Goal: Transaction & Acquisition: Purchase product/service

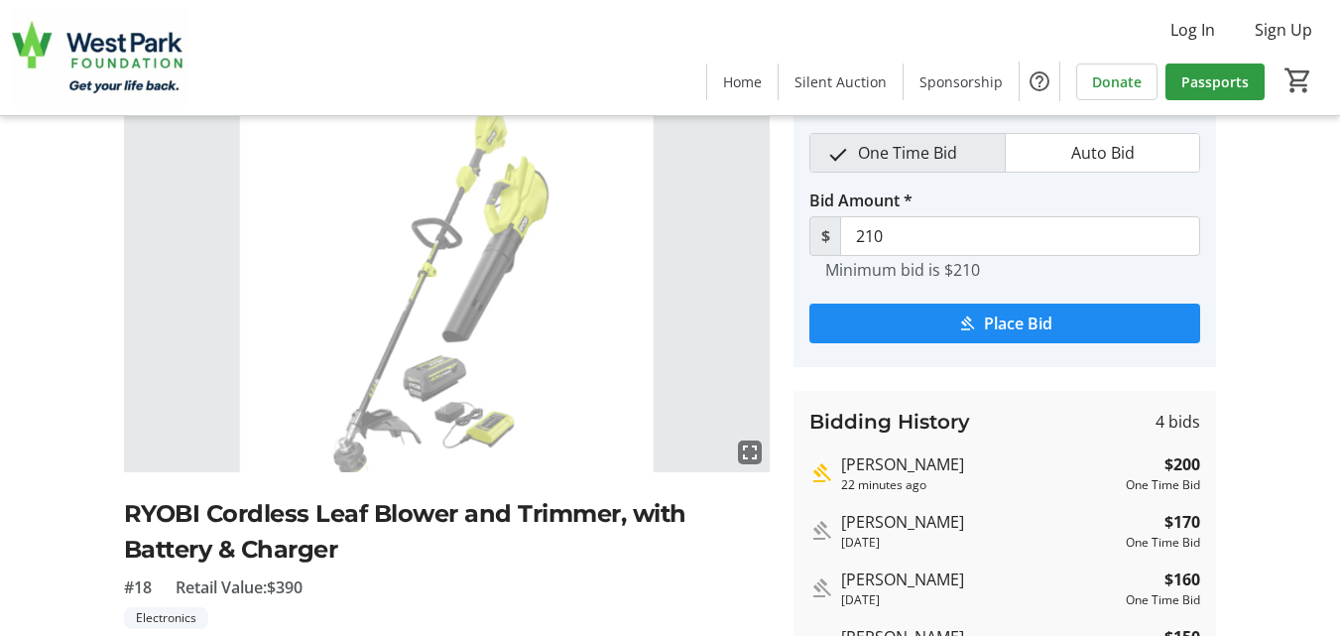
scroll to position [79, 0]
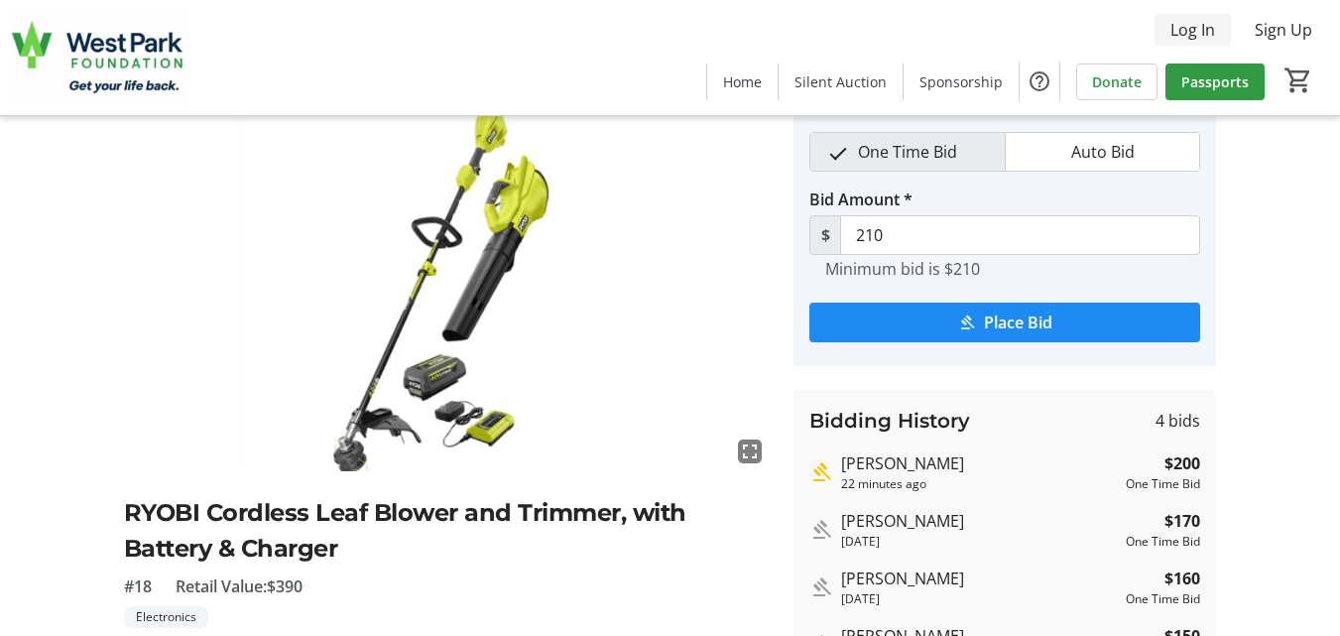
click at [1204, 27] on span "Log In" at bounding box center [1192, 30] width 45 height 24
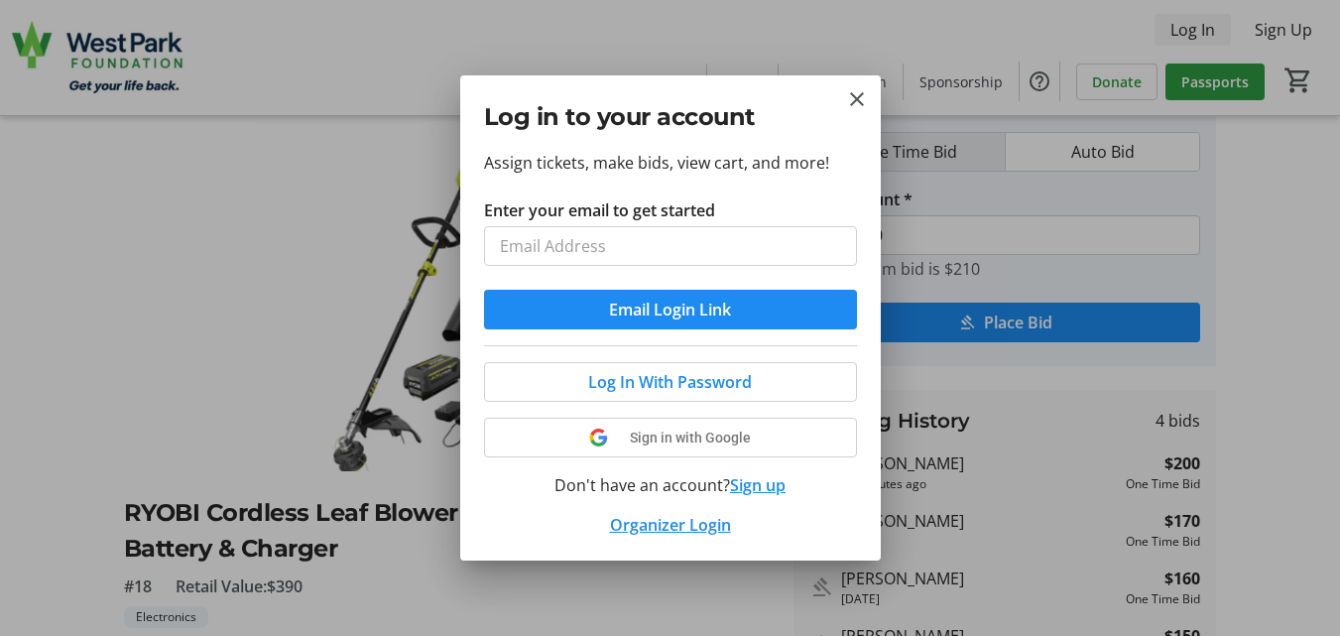
scroll to position [0, 0]
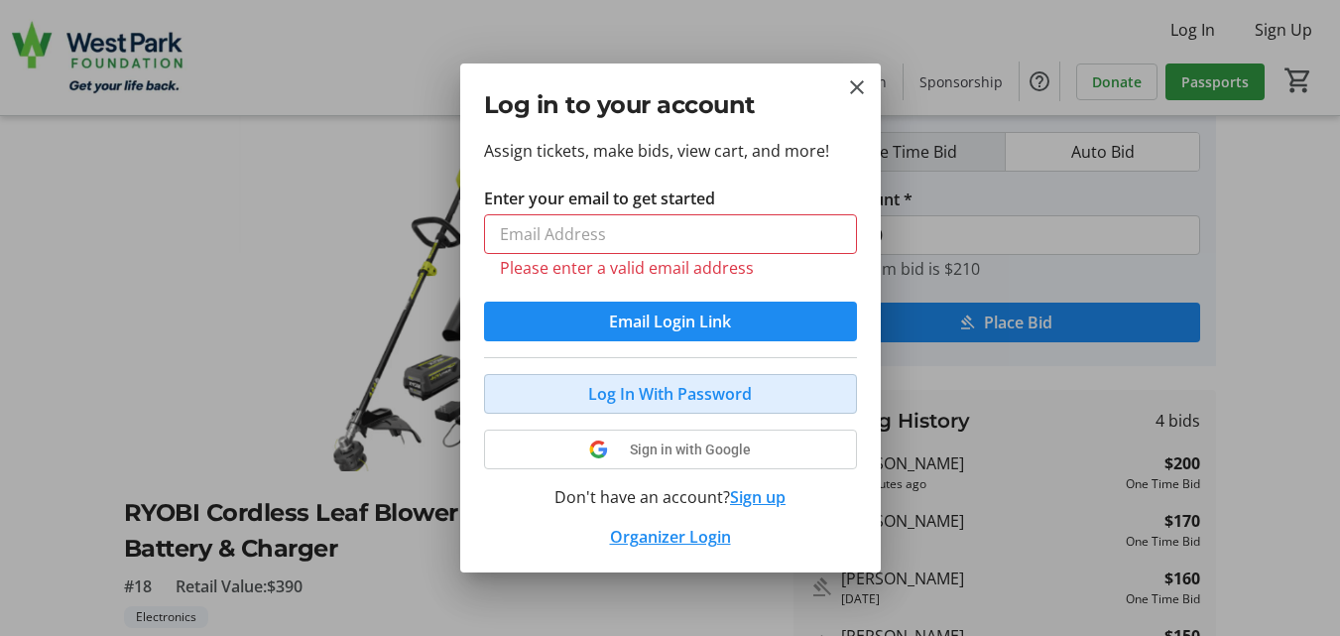
click at [668, 380] on button "Log In With Password" at bounding box center [670, 394] width 373 height 40
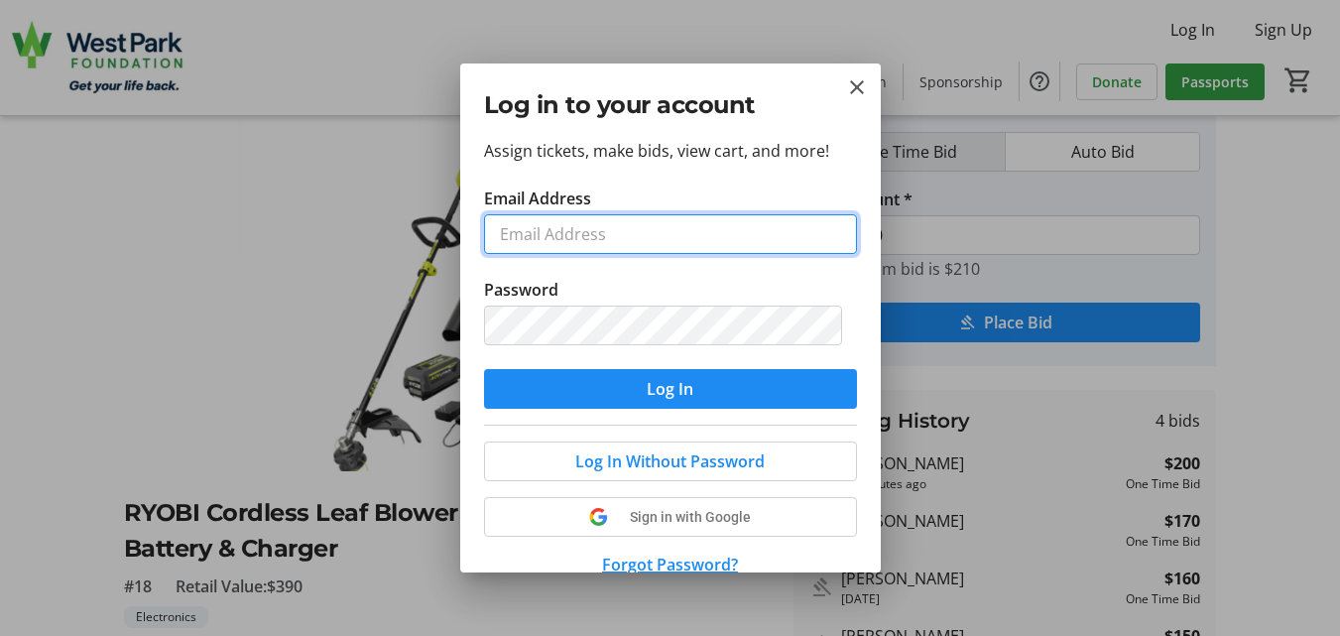
click at [646, 232] on input "Email Address" at bounding box center [670, 234] width 373 height 40
type input "[EMAIL_ADDRESS][PERSON_NAME][DOMAIN_NAME]"
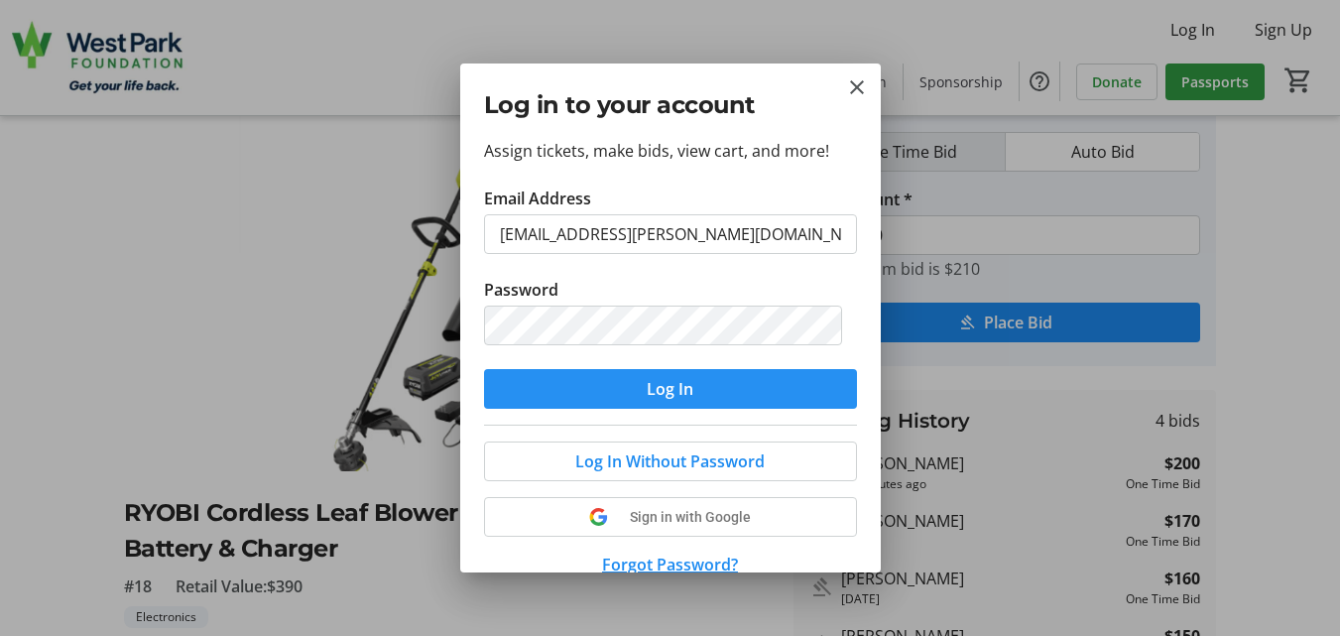
click at [631, 395] on span "submit" at bounding box center [670, 389] width 373 height 48
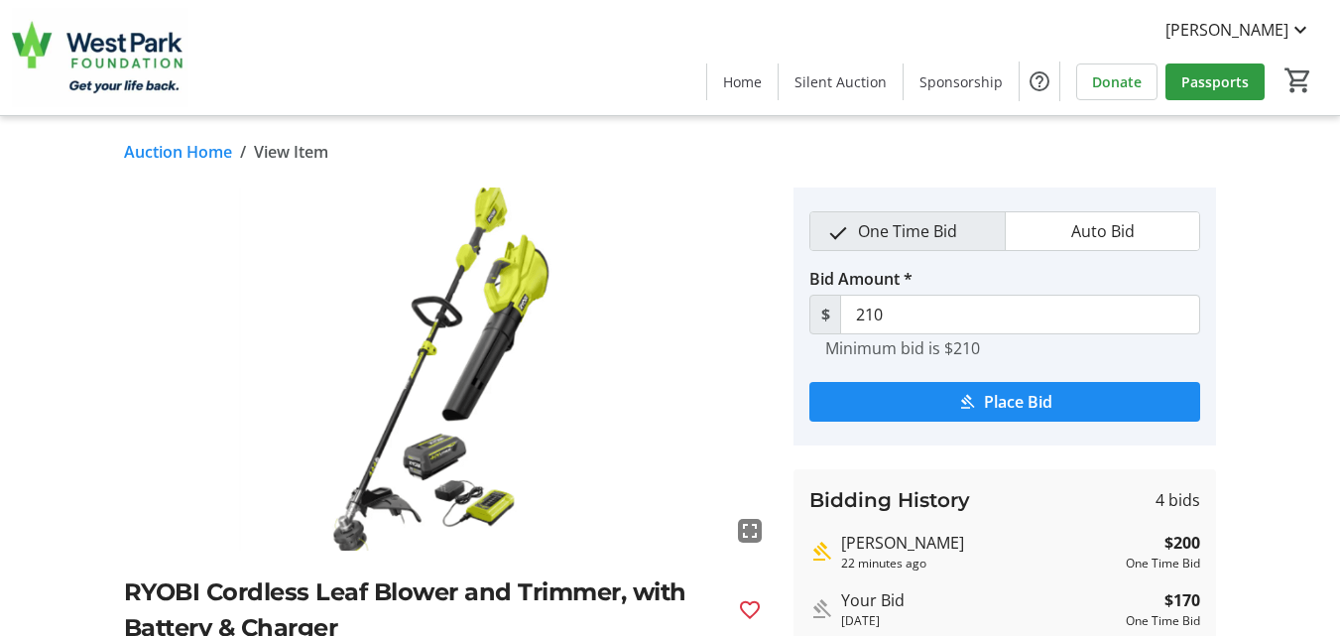
scroll to position [79, 0]
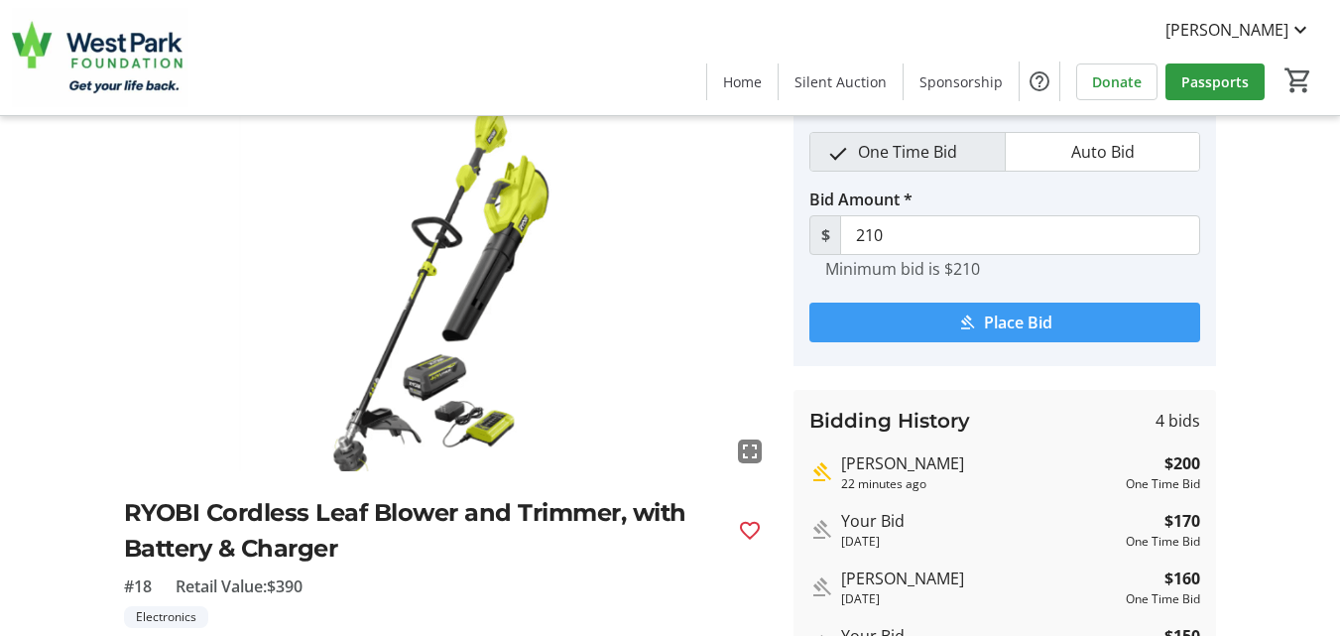
click at [1029, 315] on span "Place Bid" at bounding box center [1018, 322] width 68 height 24
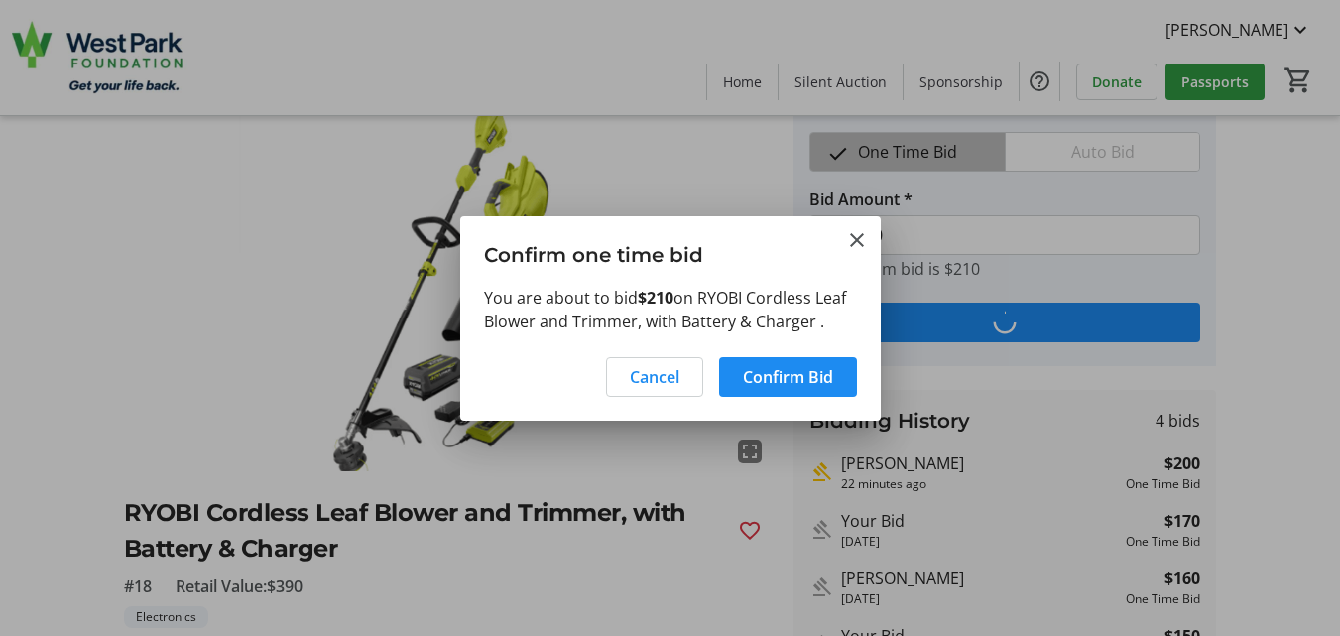
scroll to position [0, 0]
click at [790, 380] on span "Confirm Bid" at bounding box center [788, 377] width 90 height 24
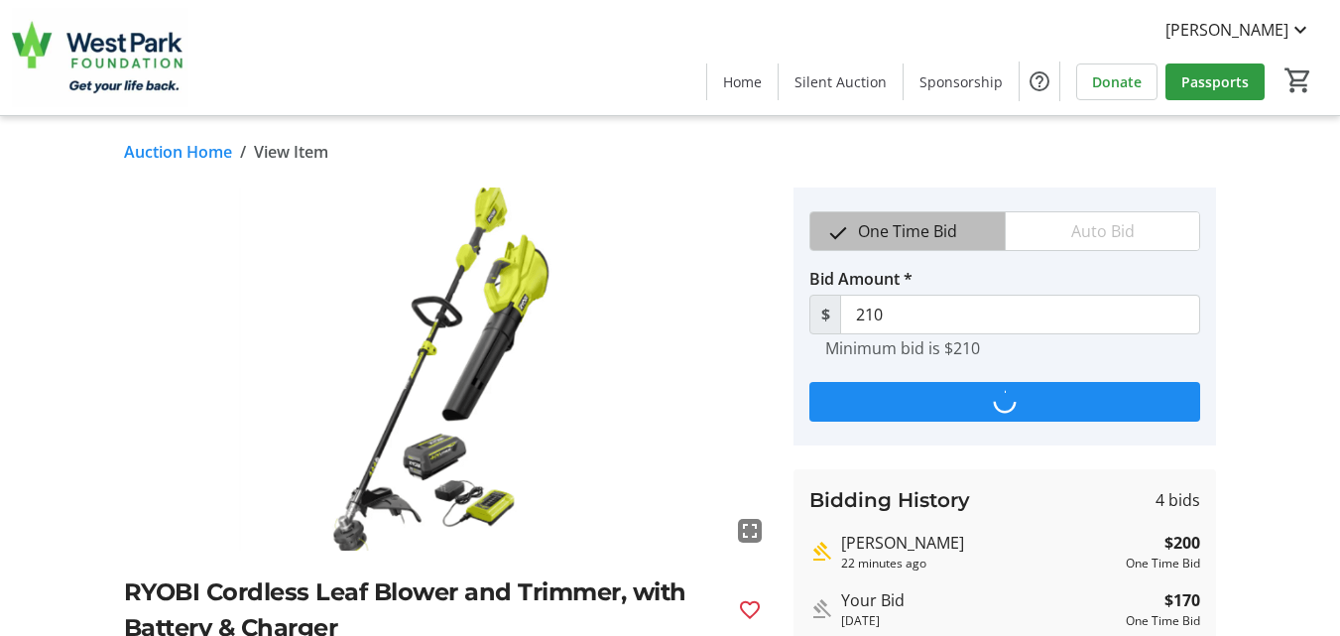
scroll to position [79, 0]
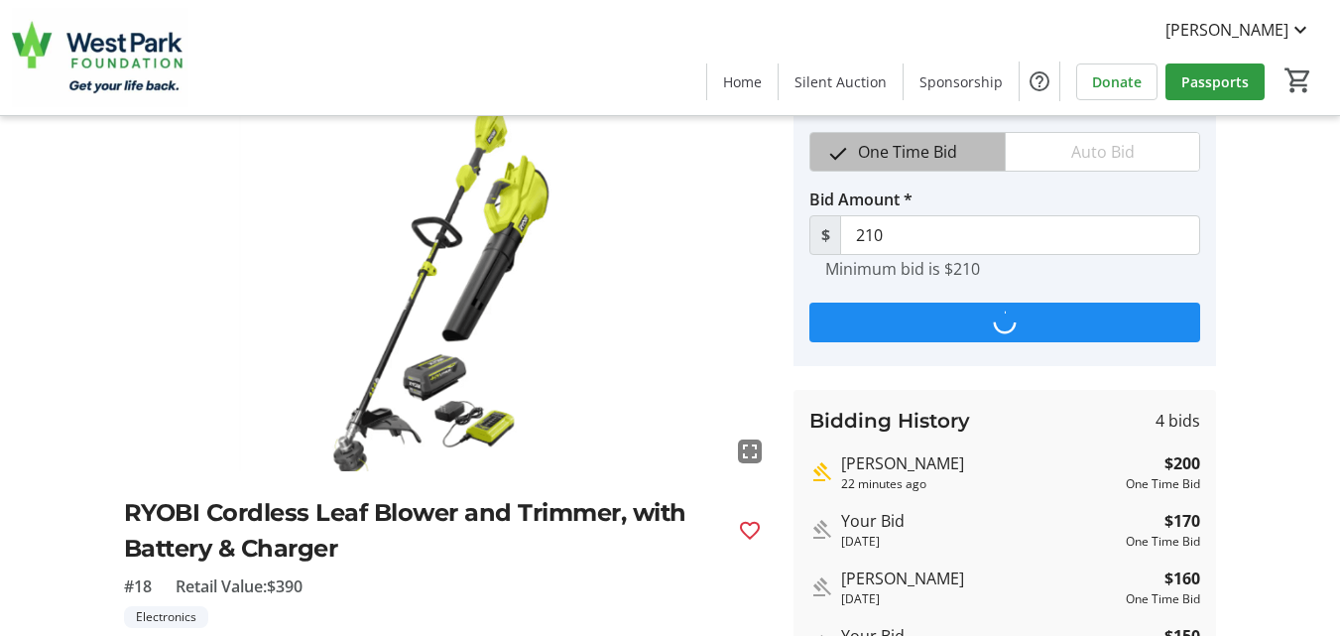
type input "220"
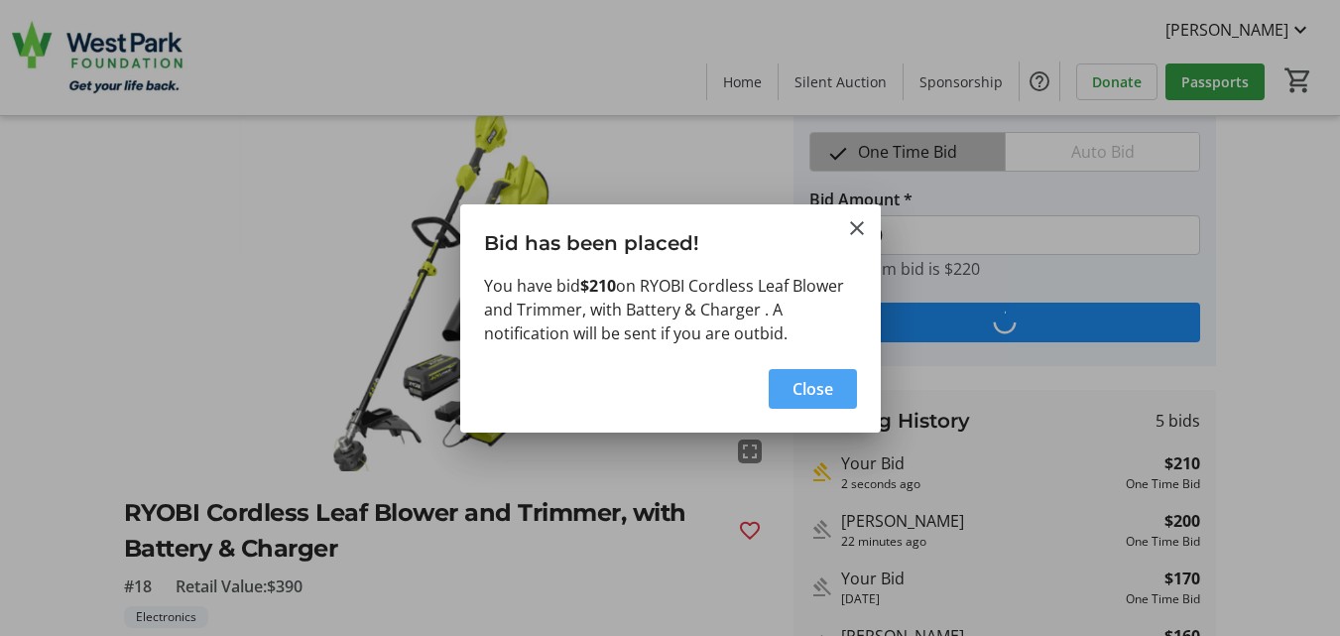
click at [795, 377] on span "Close" at bounding box center [812, 389] width 41 height 24
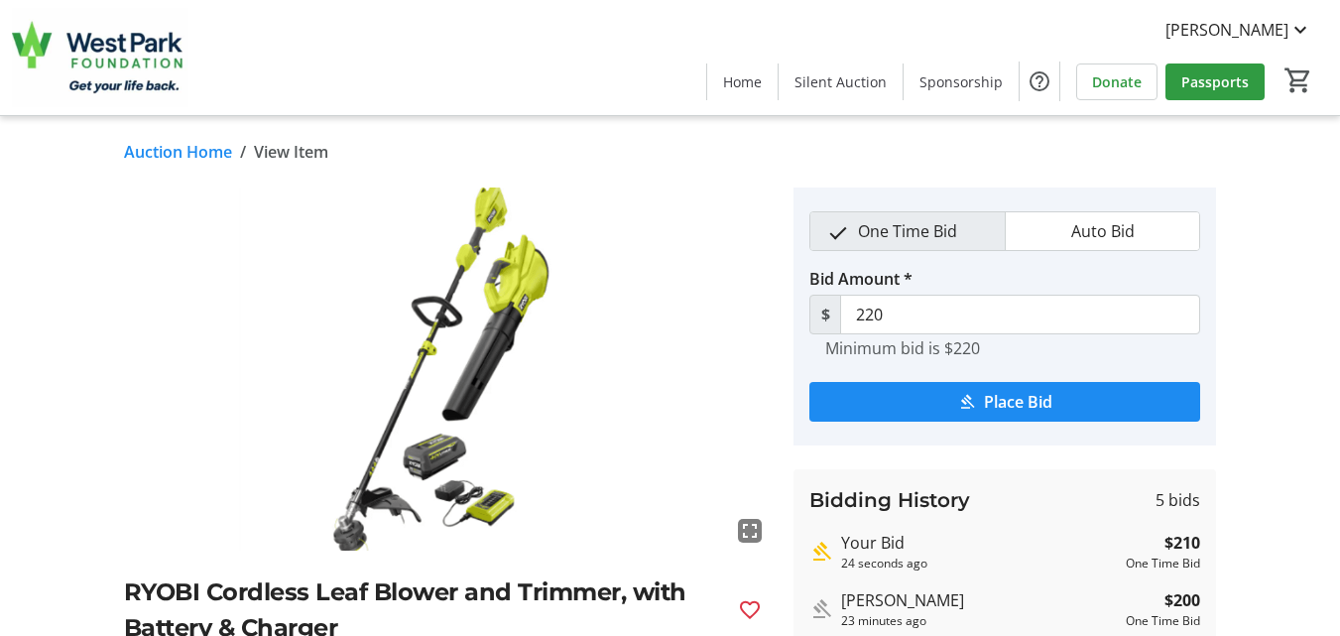
click at [186, 155] on link "Auction Home" at bounding box center [178, 152] width 108 height 24
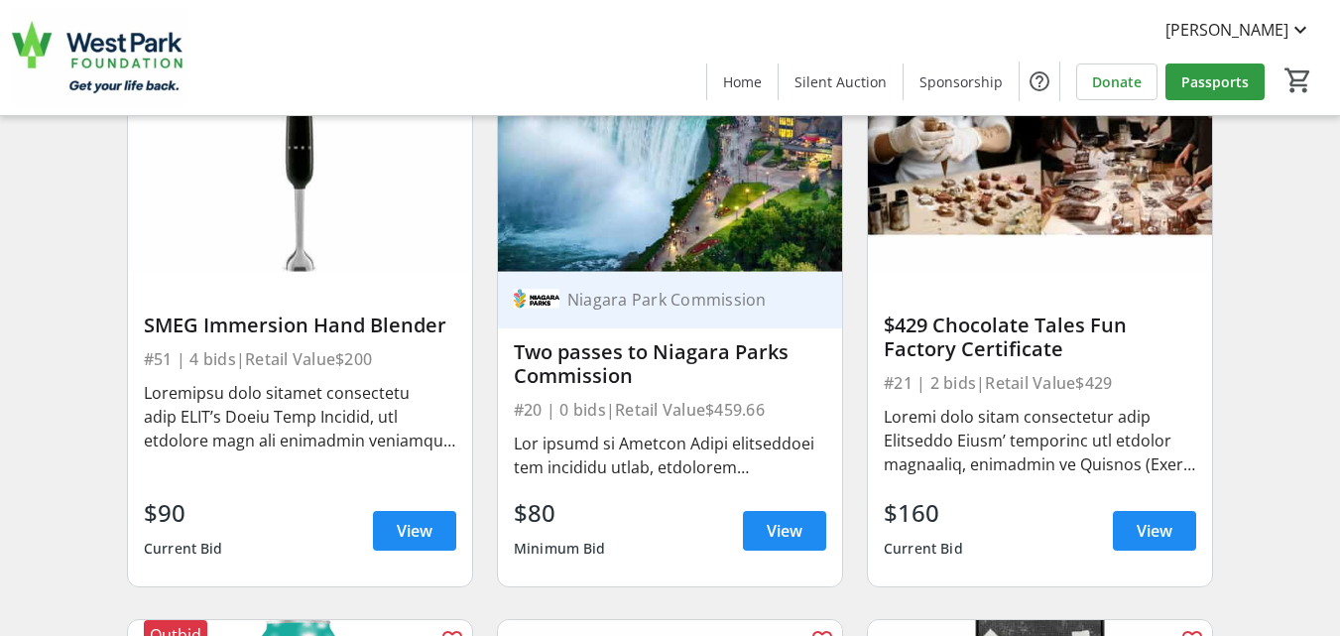
scroll to position [4006, 0]
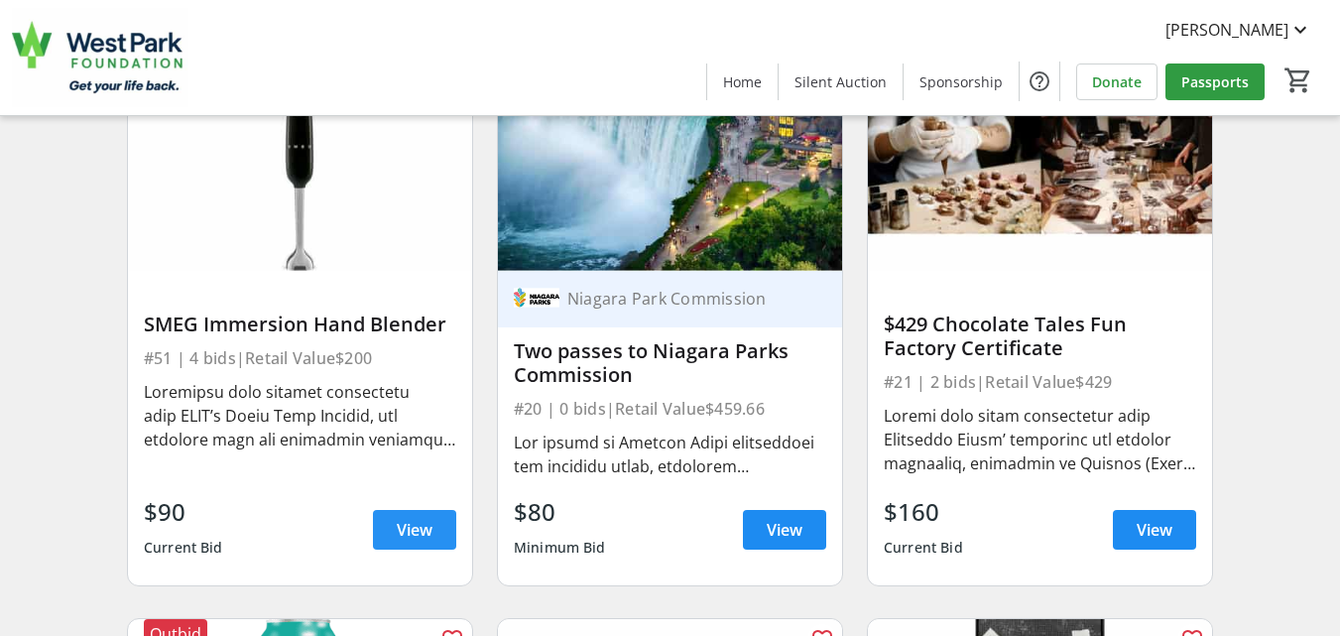
click at [423, 541] on span "View" at bounding box center [415, 530] width 36 height 24
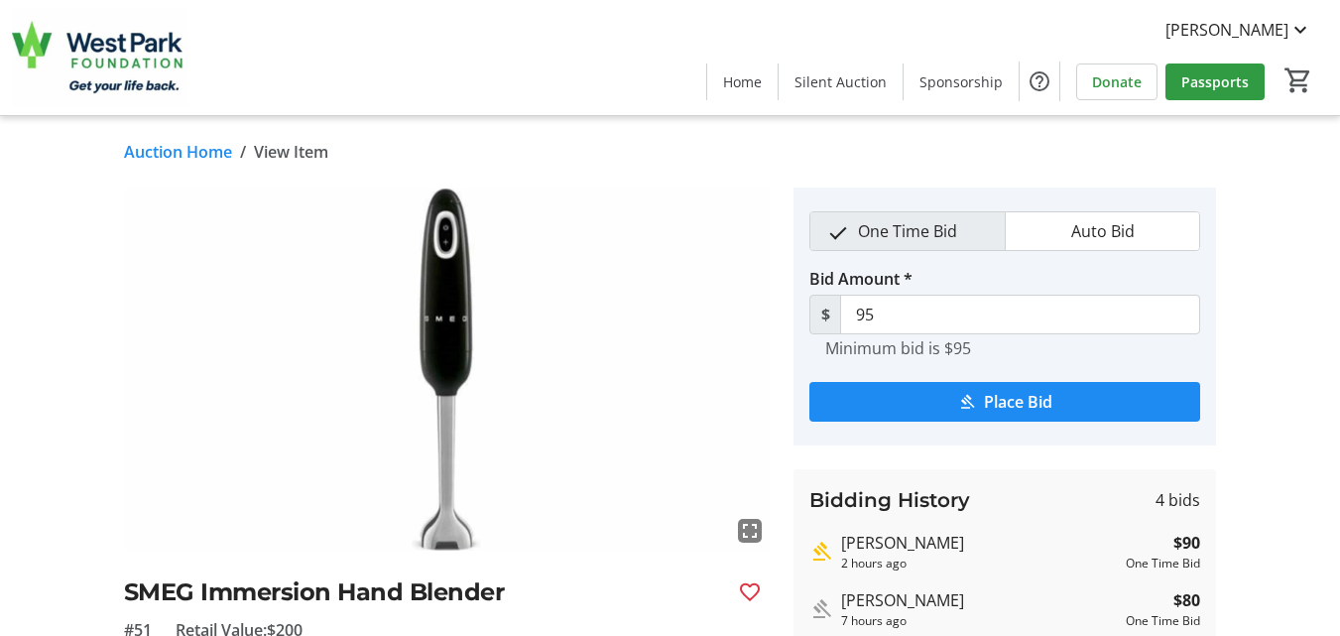
click at [162, 149] on link "Auction Home" at bounding box center [178, 152] width 108 height 24
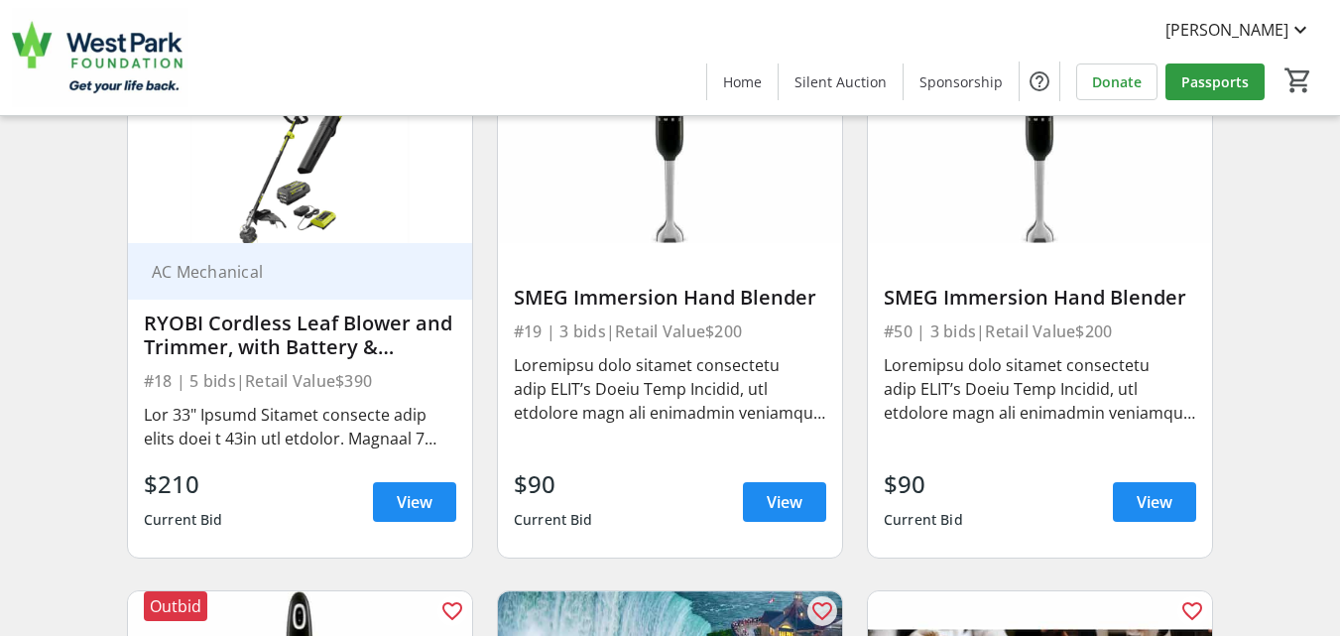
scroll to position [3490, 0]
click at [782, 515] on span "View" at bounding box center [784, 503] width 36 height 24
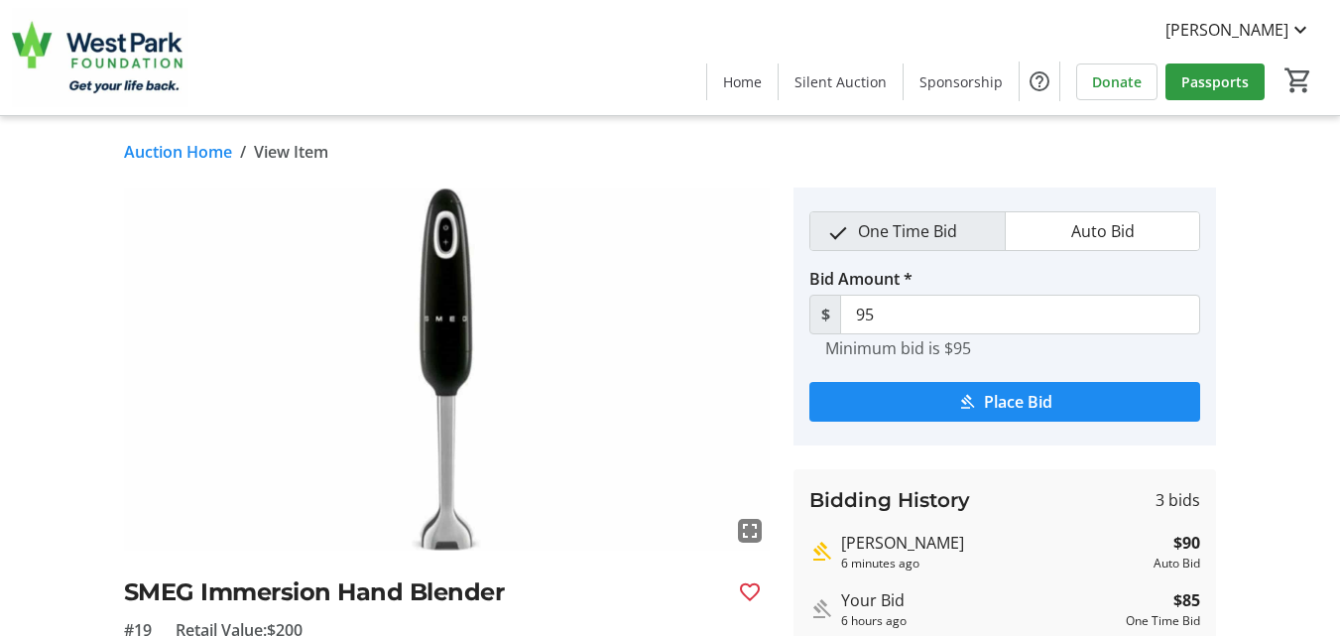
click at [141, 154] on link "Auction Home" at bounding box center [178, 152] width 108 height 24
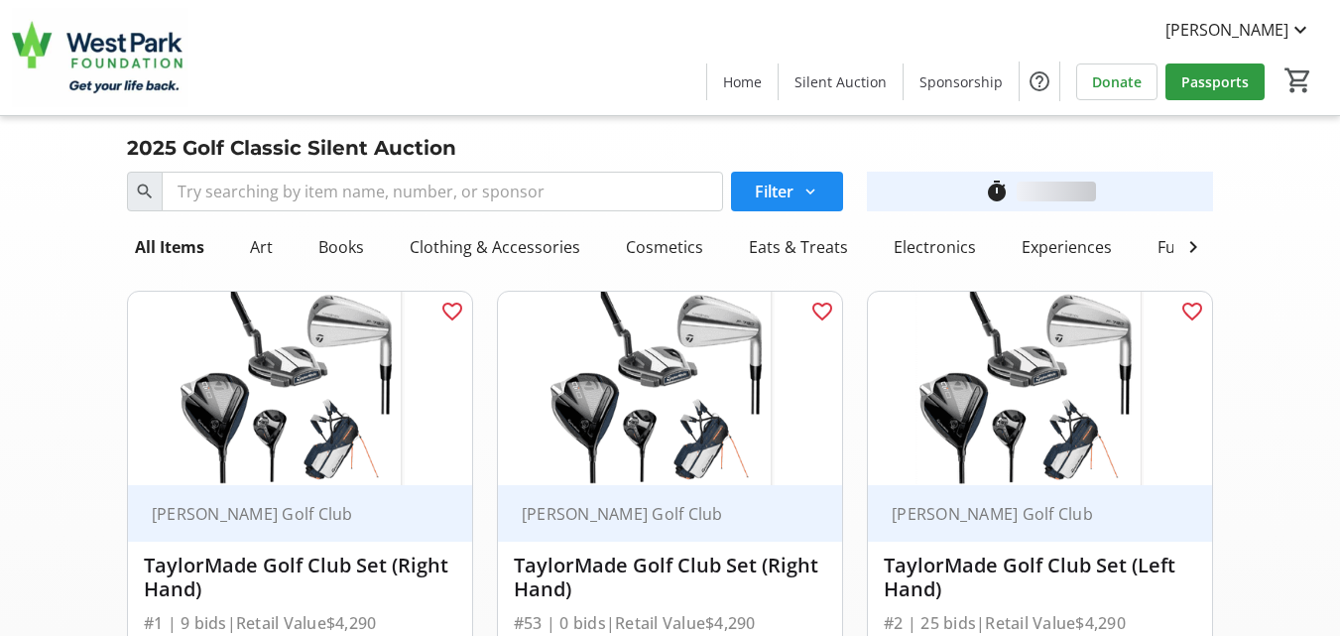
scroll to position [3490, 0]
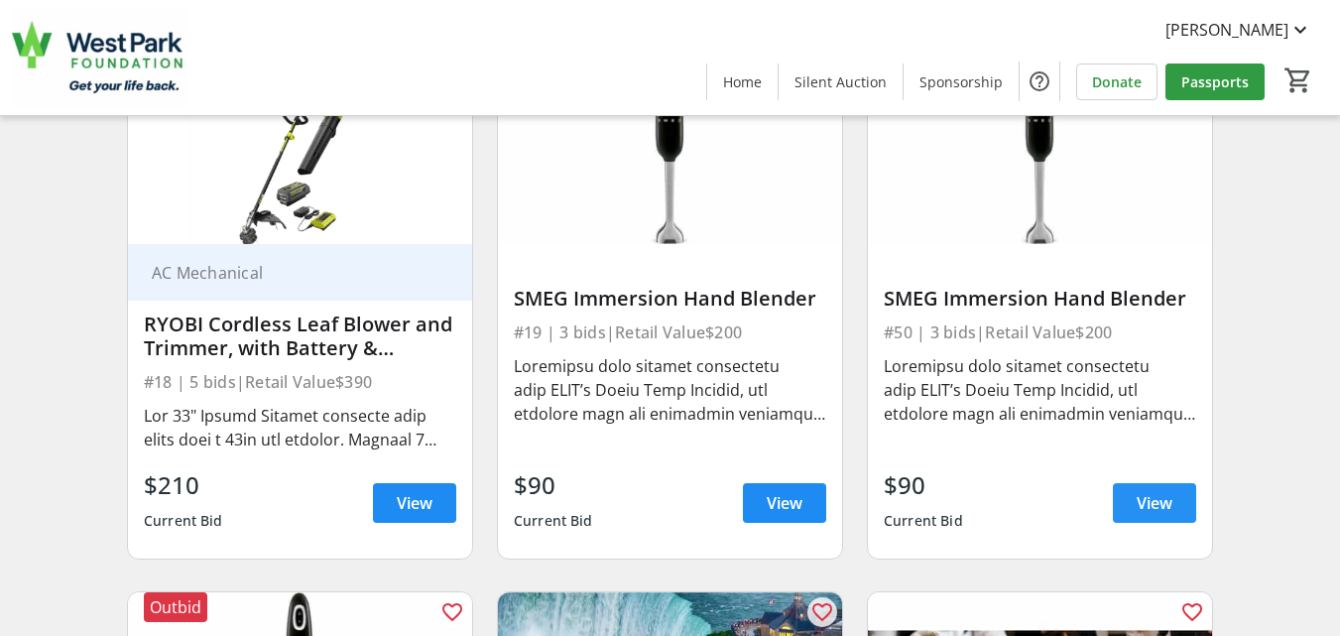
click at [1140, 512] on span "View" at bounding box center [1154, 503] width 36 height 24
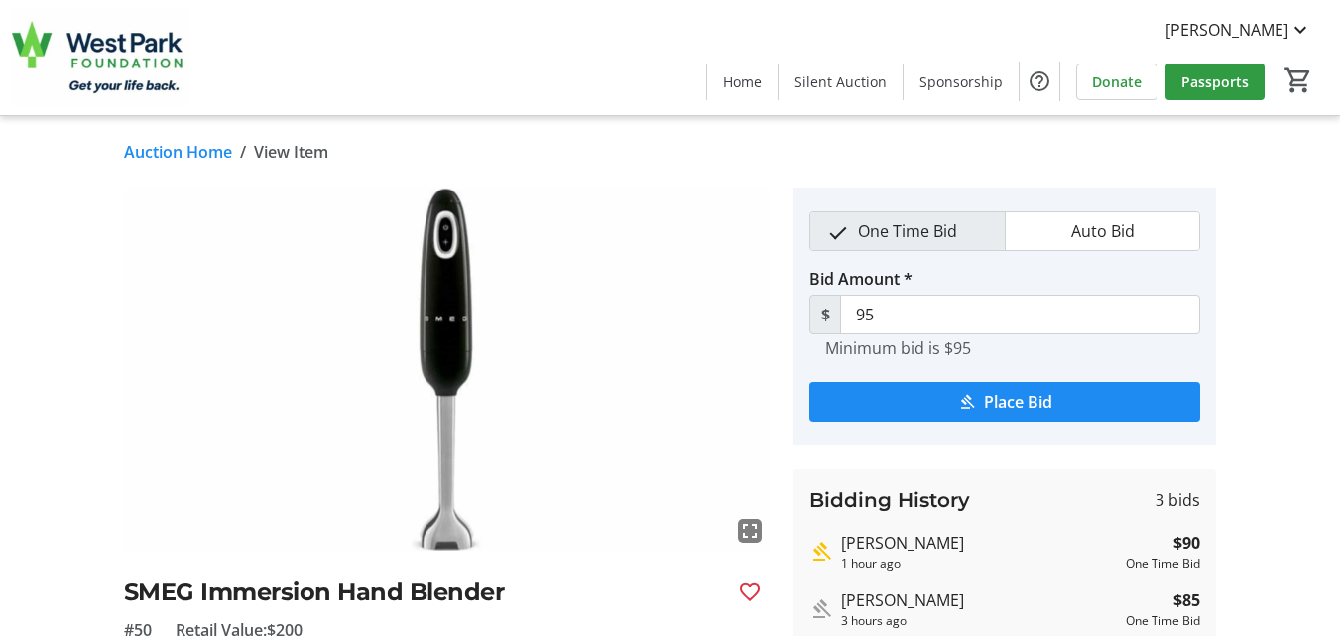
click at [168, 145] on link "Auction Home" at bounding box center [178, 152] width 108 height 24
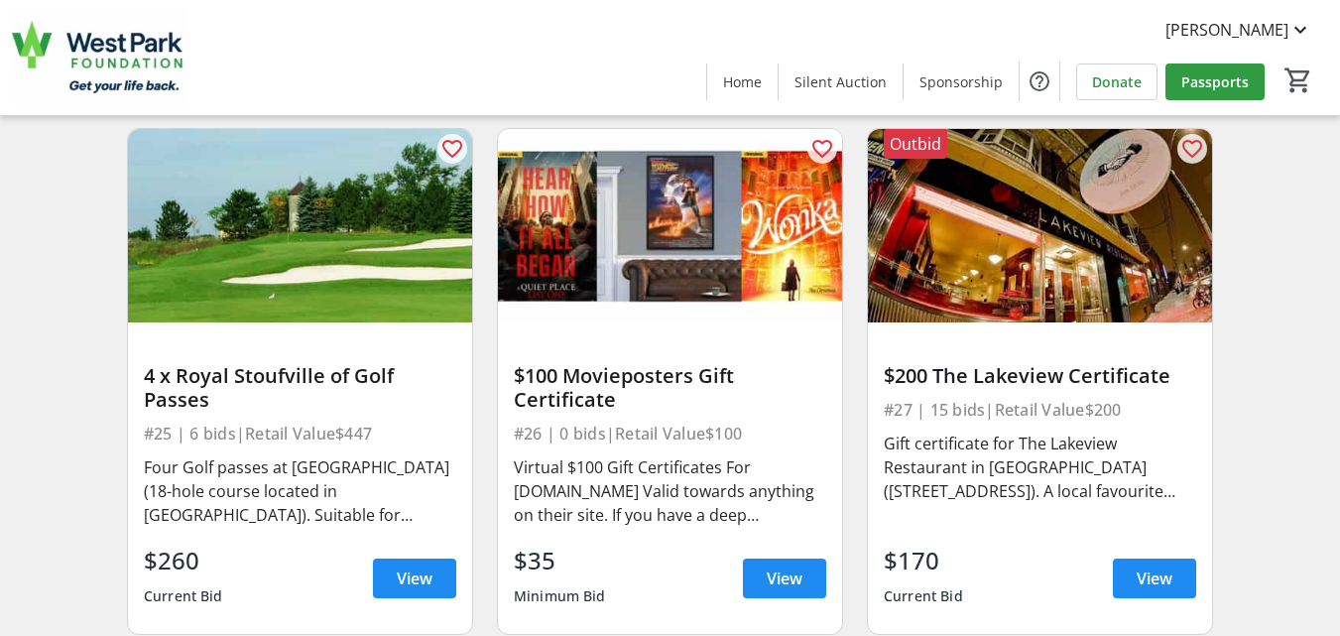
scroll to position [5076, 0]
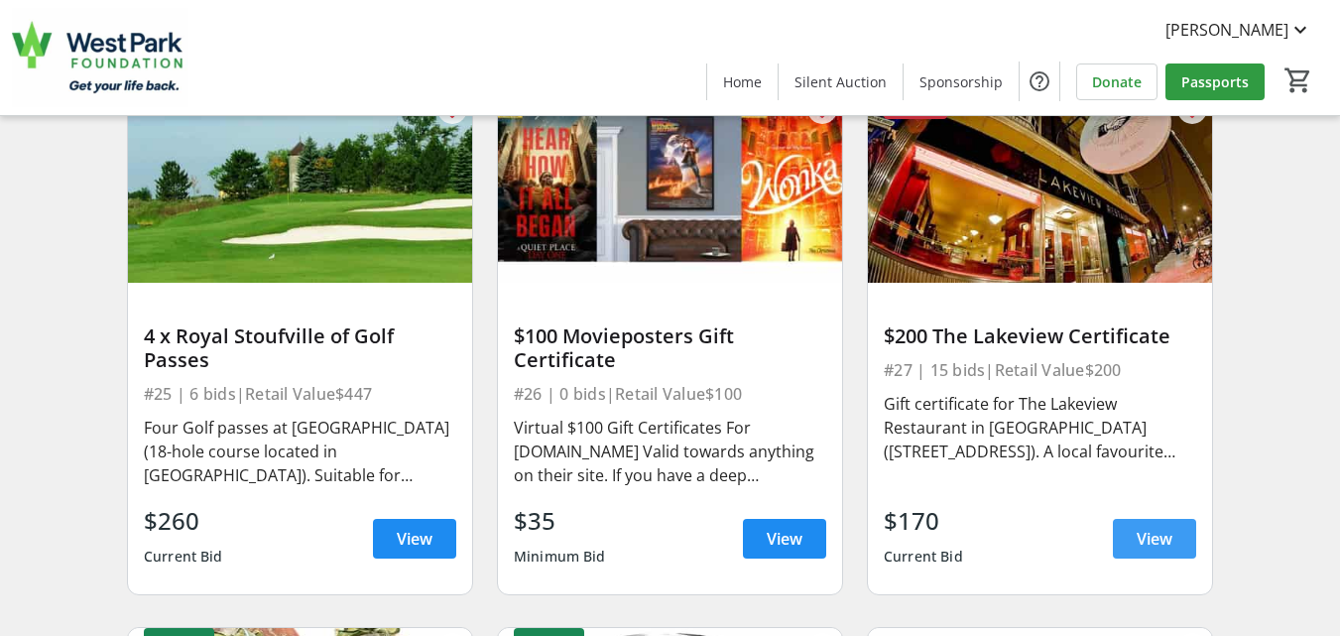
click at [1129, 542] on span at bounding box center [1153, 539] width 83 height 48
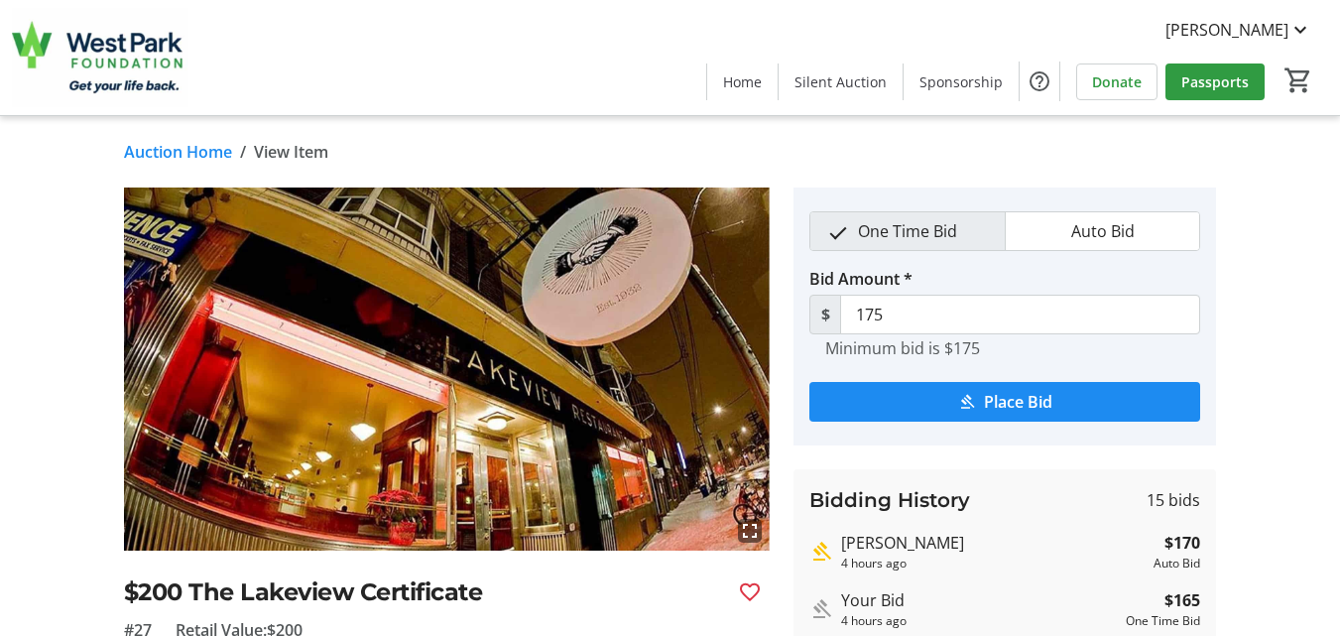
click at [170, 151] on link "Auction Home" at bounding box center [178, 152] width 108 height 24
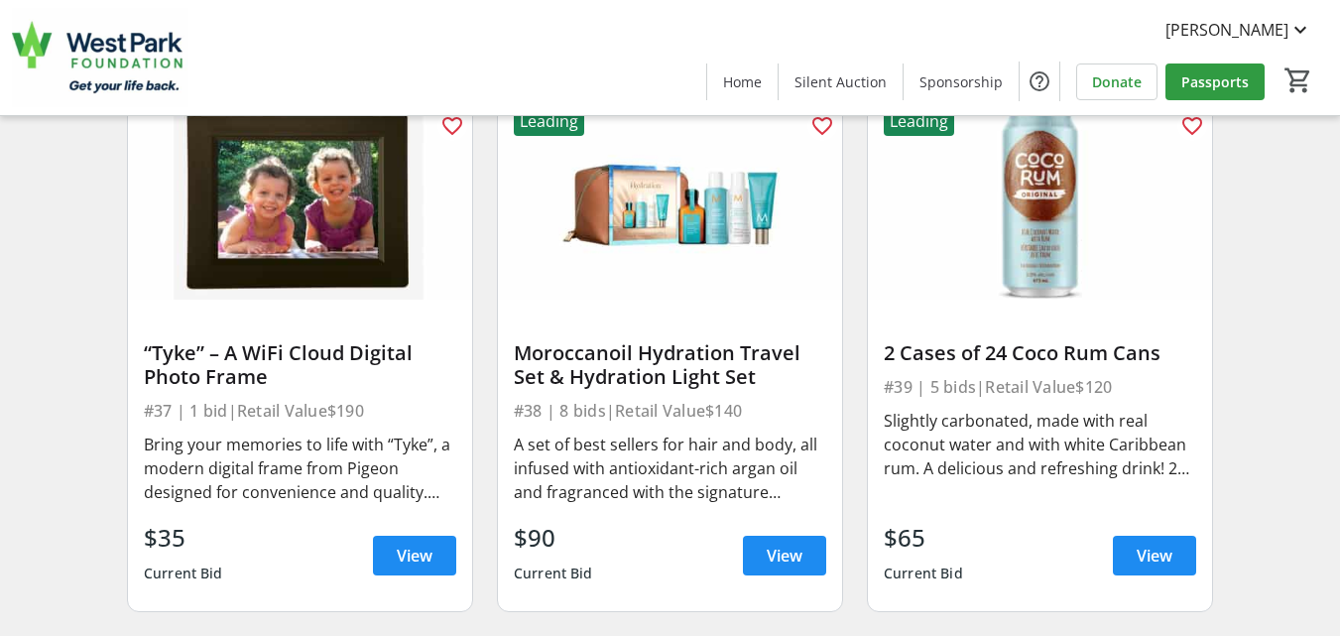
scroll to position [7258, 0]
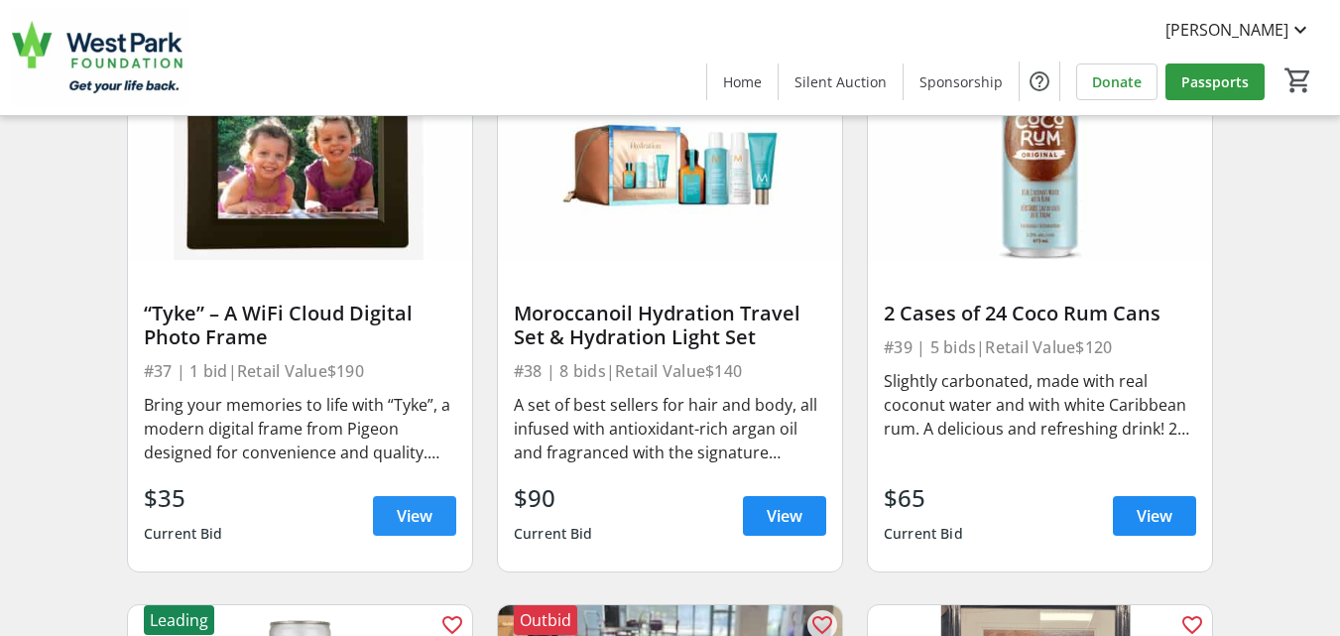
click at [402, 527] on span "View" at bounding box center [415, 516] width 36 height 24
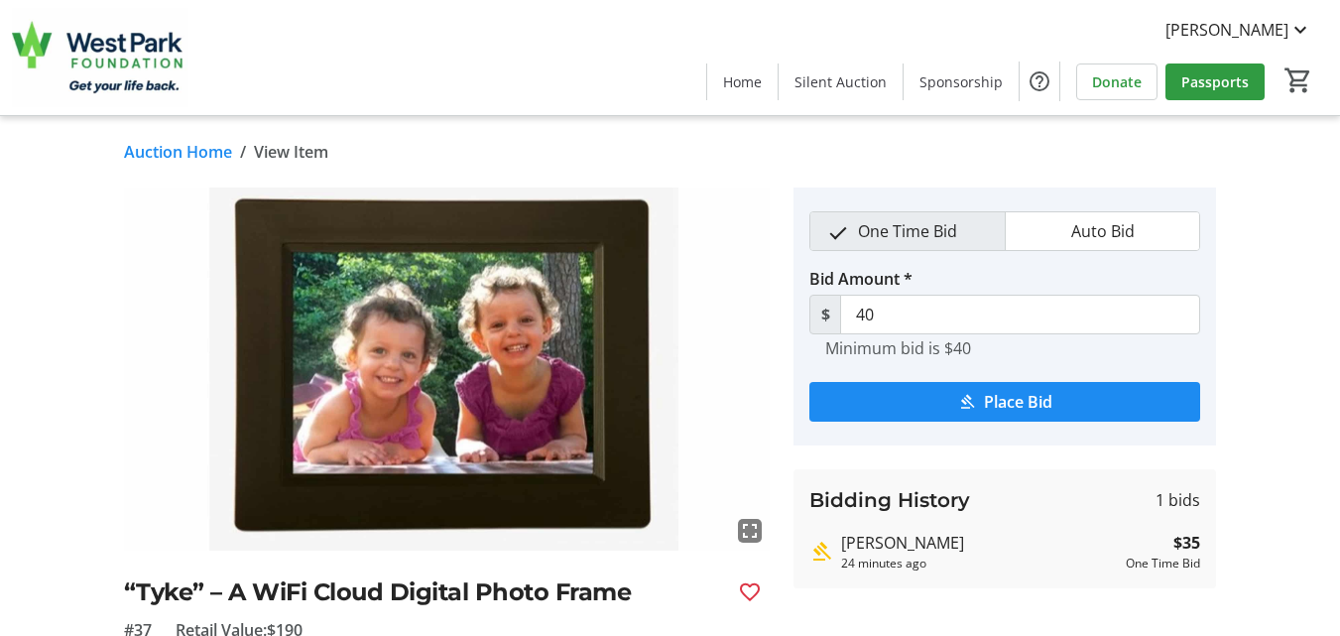
click at [1281, 471] on div "fullscreen “Tyke” – A WiFi Cloud Digital Photo Frame #37 Retail Value: $190 Ele…" at bounding box center [670, 583] width 1340 height 793
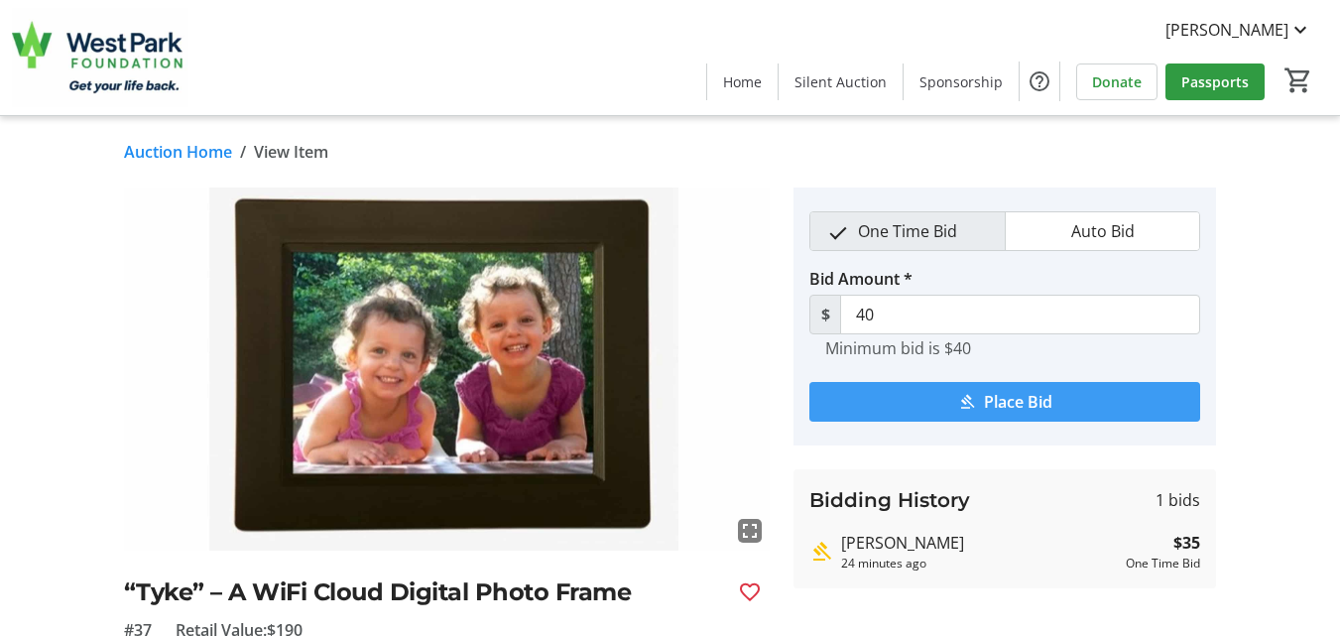
click at [1011, 396] on span "Place Bid" at bounding box center [1018, 402] width 68 height 24
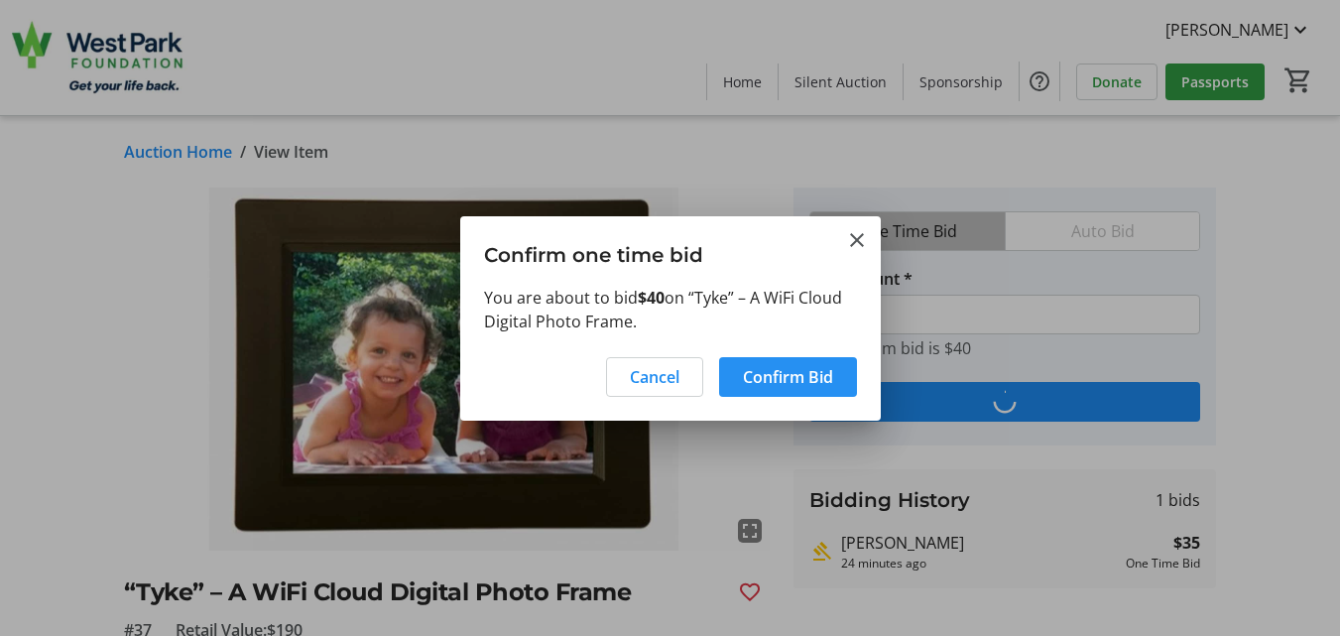
click at [809, 381] on span "Confirm Bid" at bounding box center [788, 377] width 90 height 24
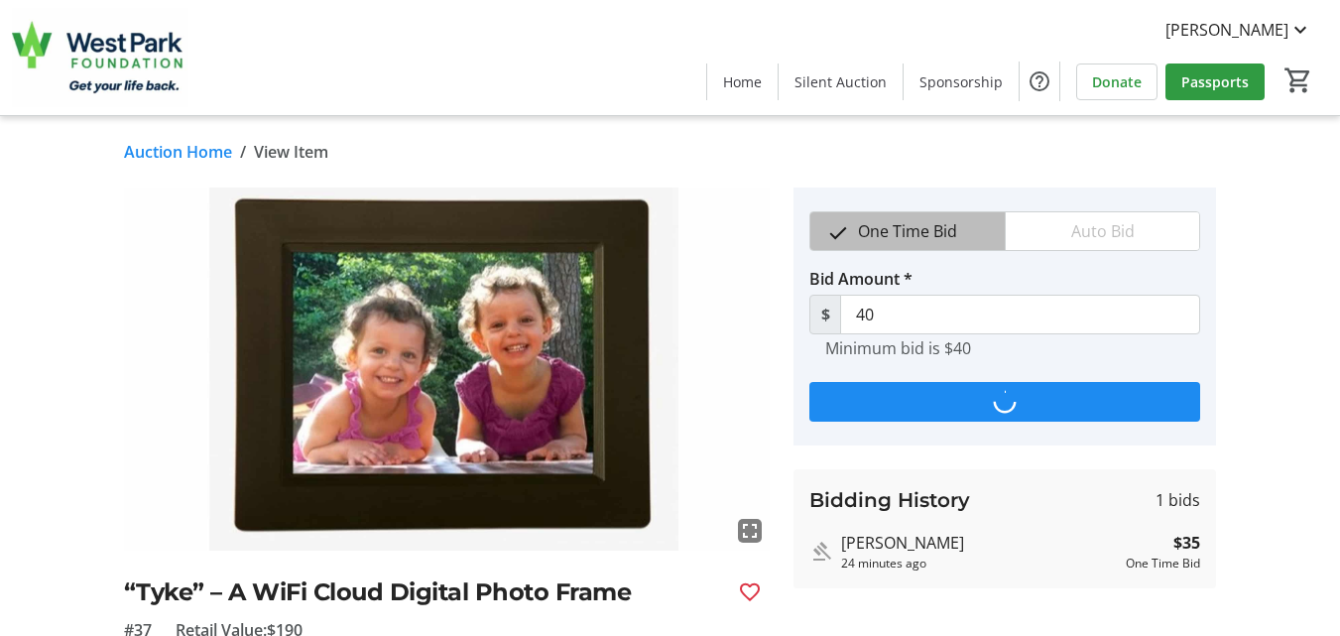
type input "45"
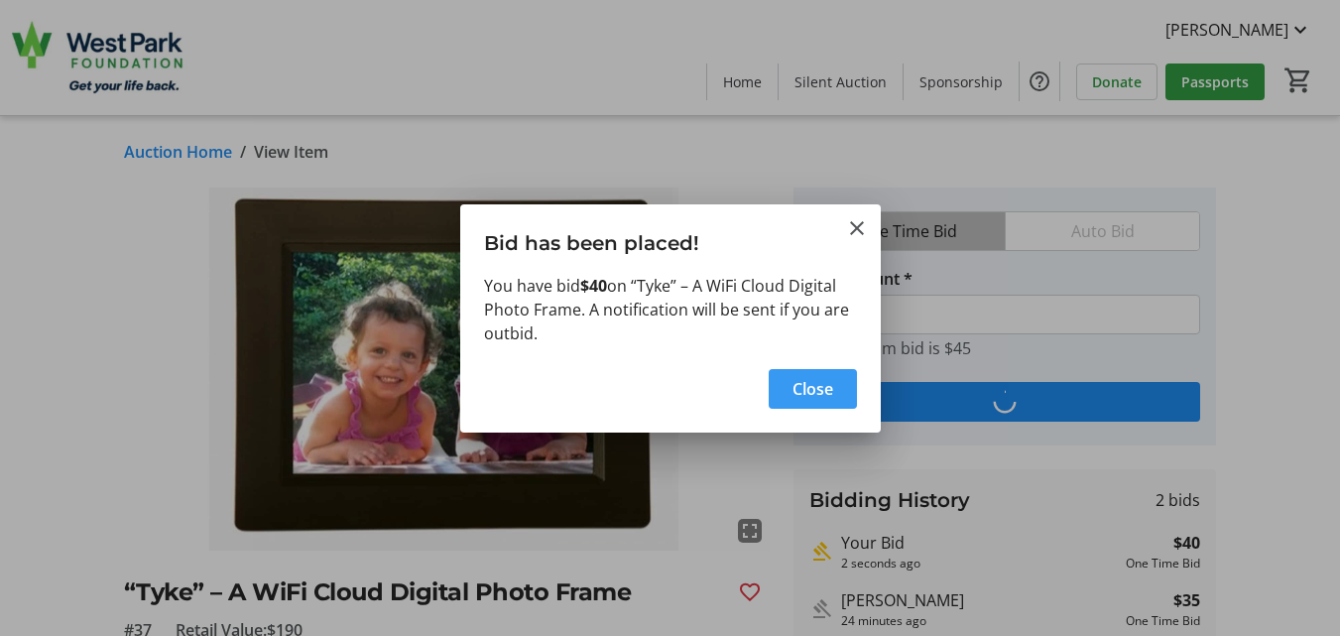
click at [778, 394] on span "button" at bounding box center [812, 389] width 88 height 48
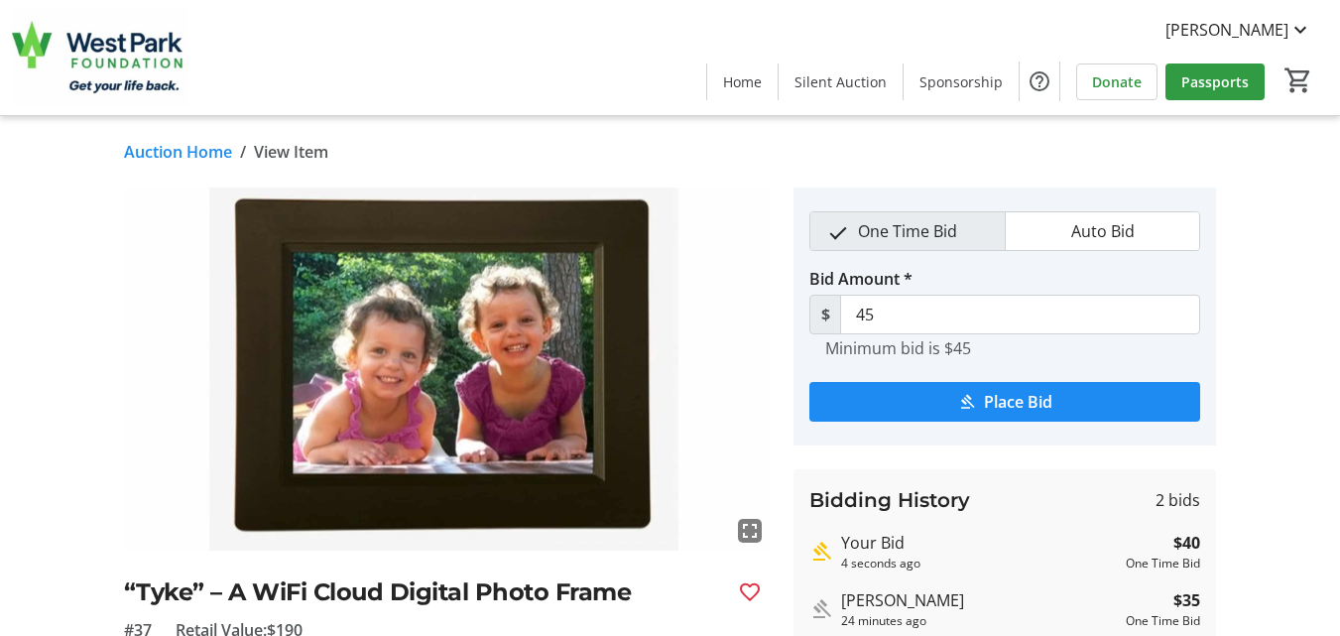
click at [175, 151] on link "Auction Home" at bounding box center [178, 152] width 108 height 24
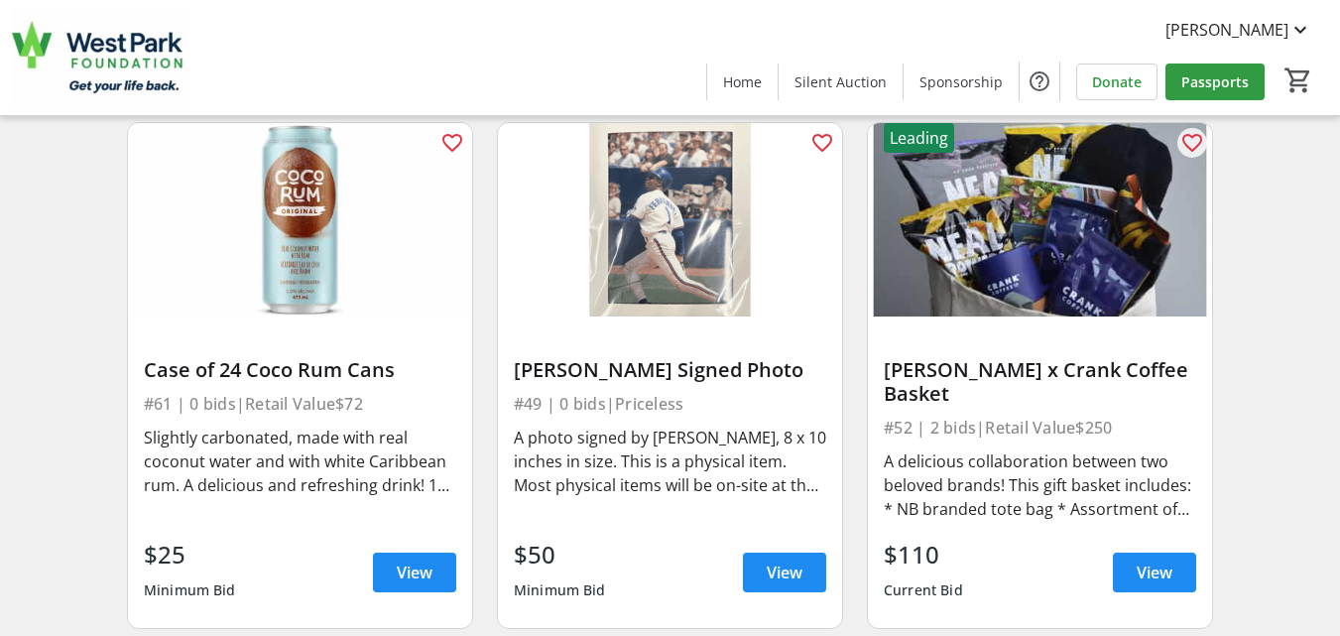
scroll to position [9399, 0]
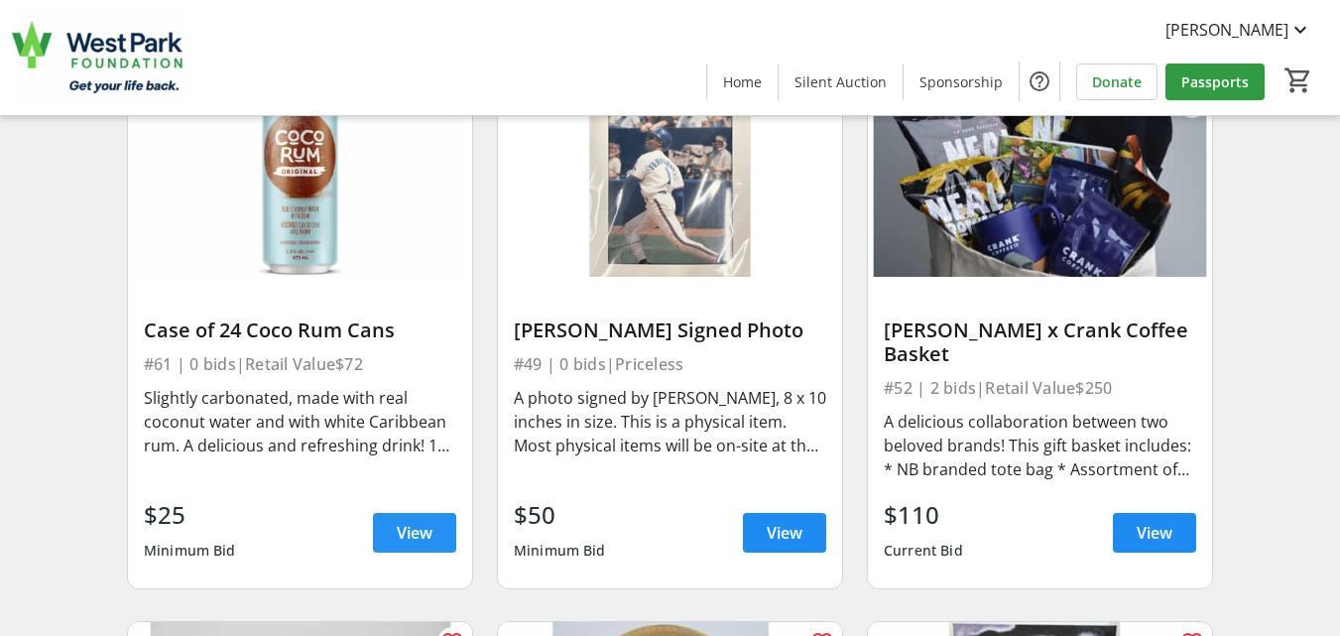
click at [420, 544] on span "View" at bounding box center [415, 533] width 36 height 24
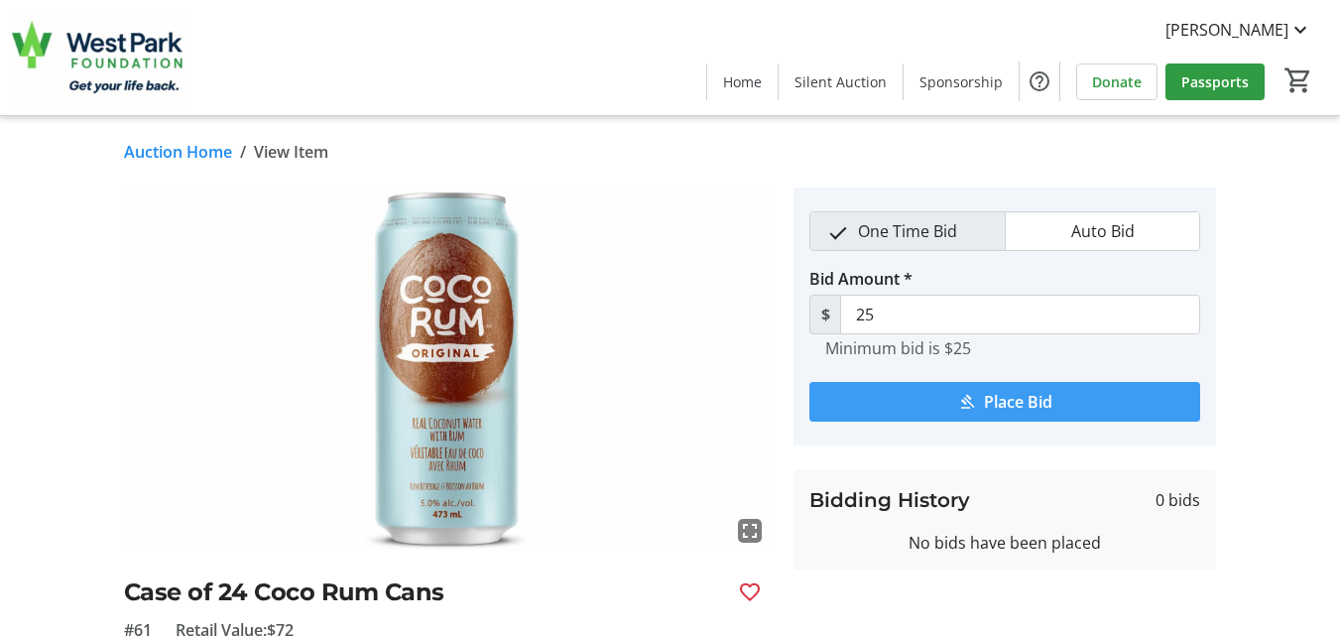
click at [1031, 405] on span "Place Bid" at bounding box center [1018, 402] width 68 height 24
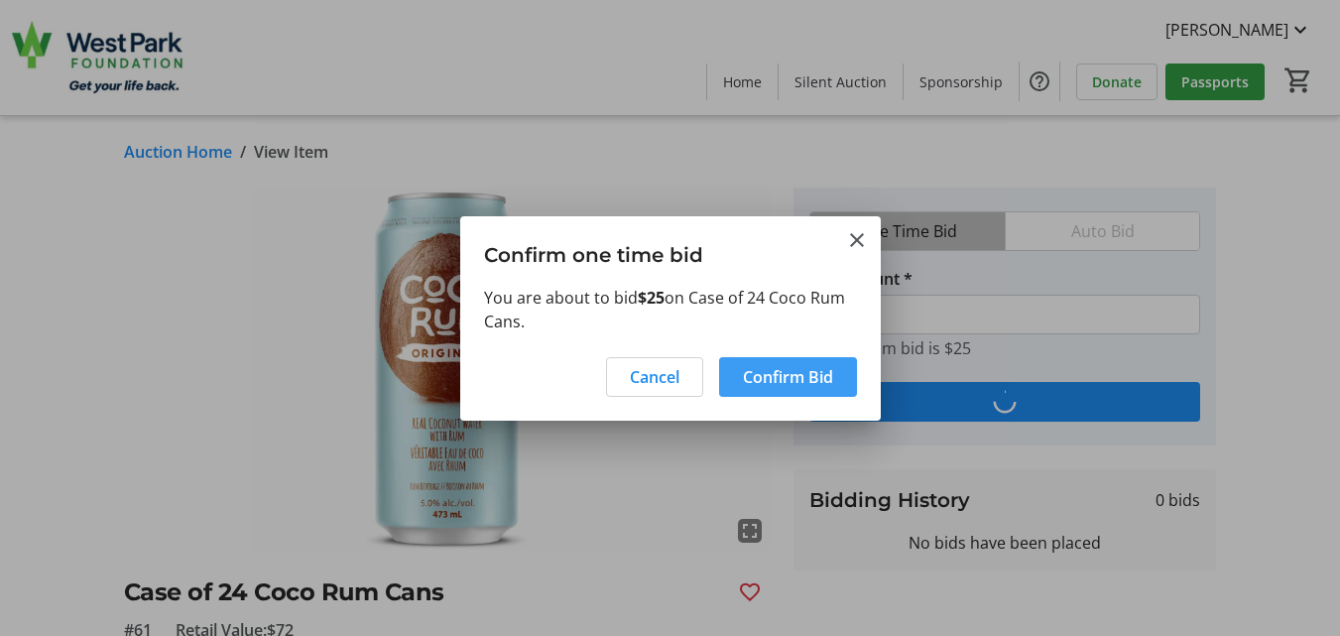
click at [820, 363] on span at bounding box center [788, 377] width 138 height 48
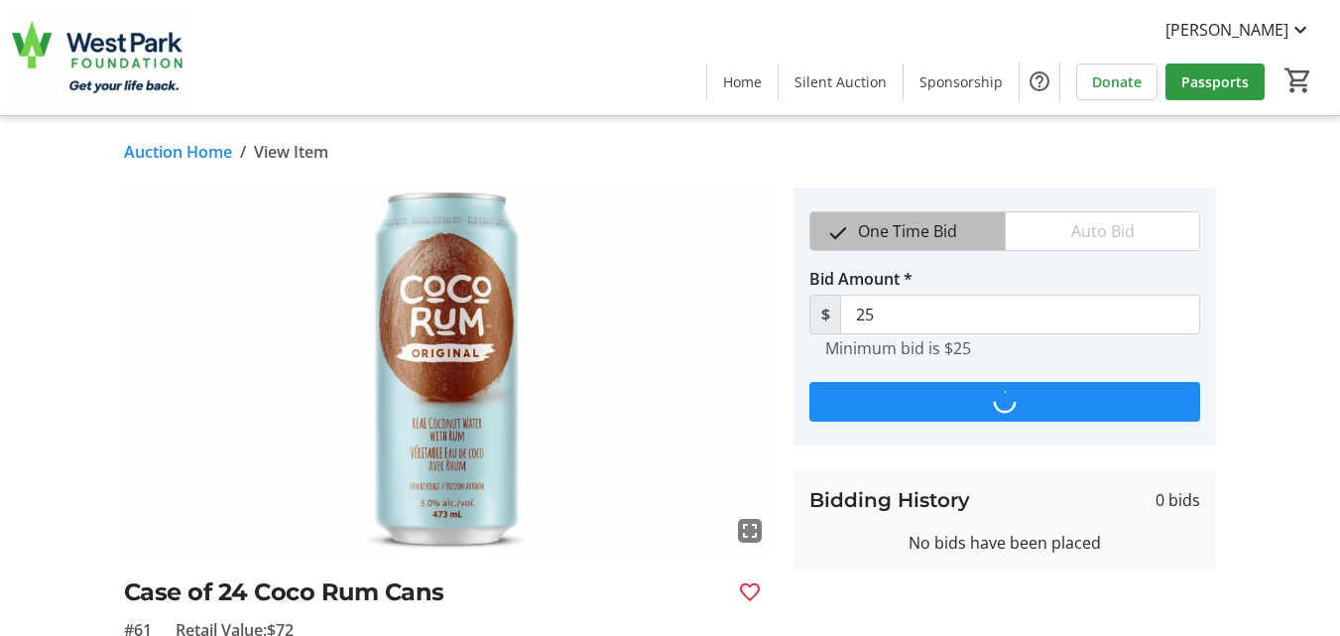
type input "30"
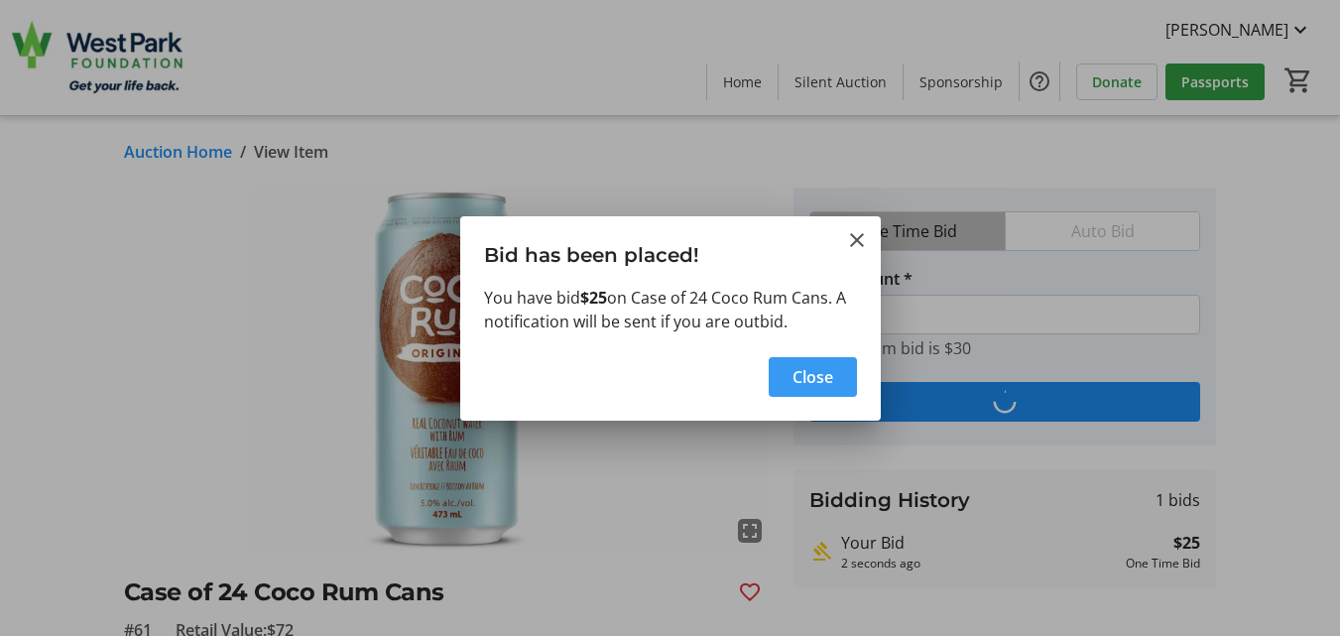
click at [816, 386] on span "Close" at bounding box center [812, 377] width 41 height 24
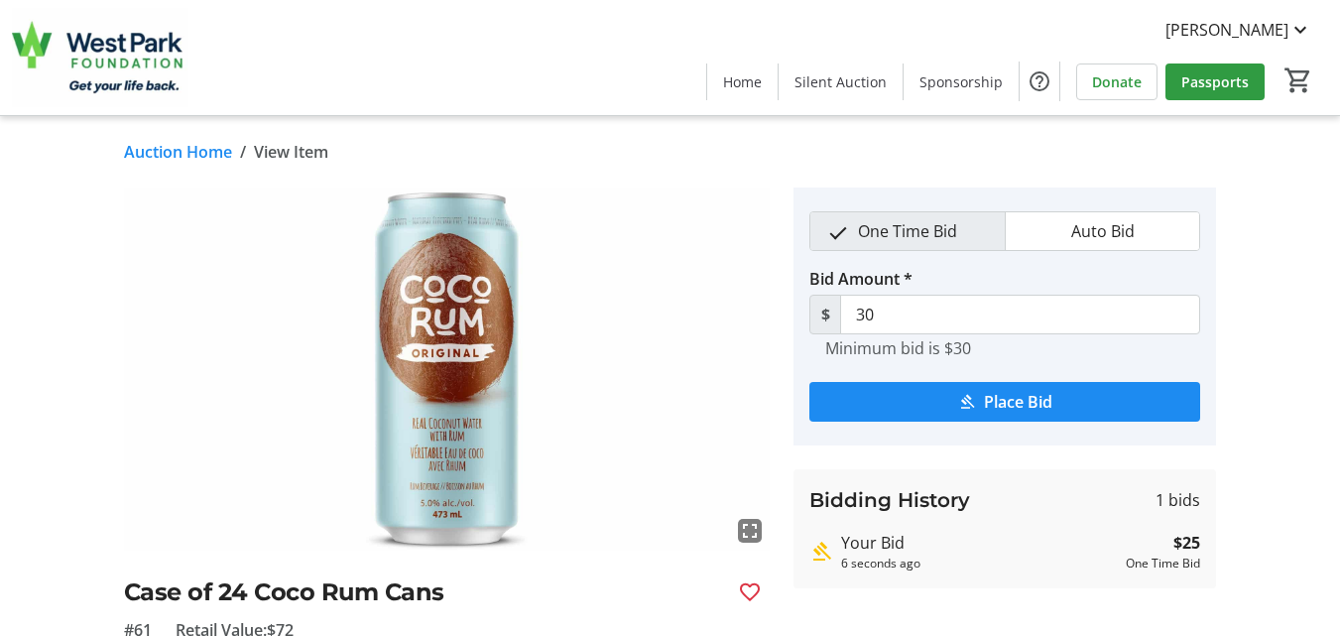
click at [185, 154] on link "Auction Home" at bounding box center [178, 152] width 108 height 24
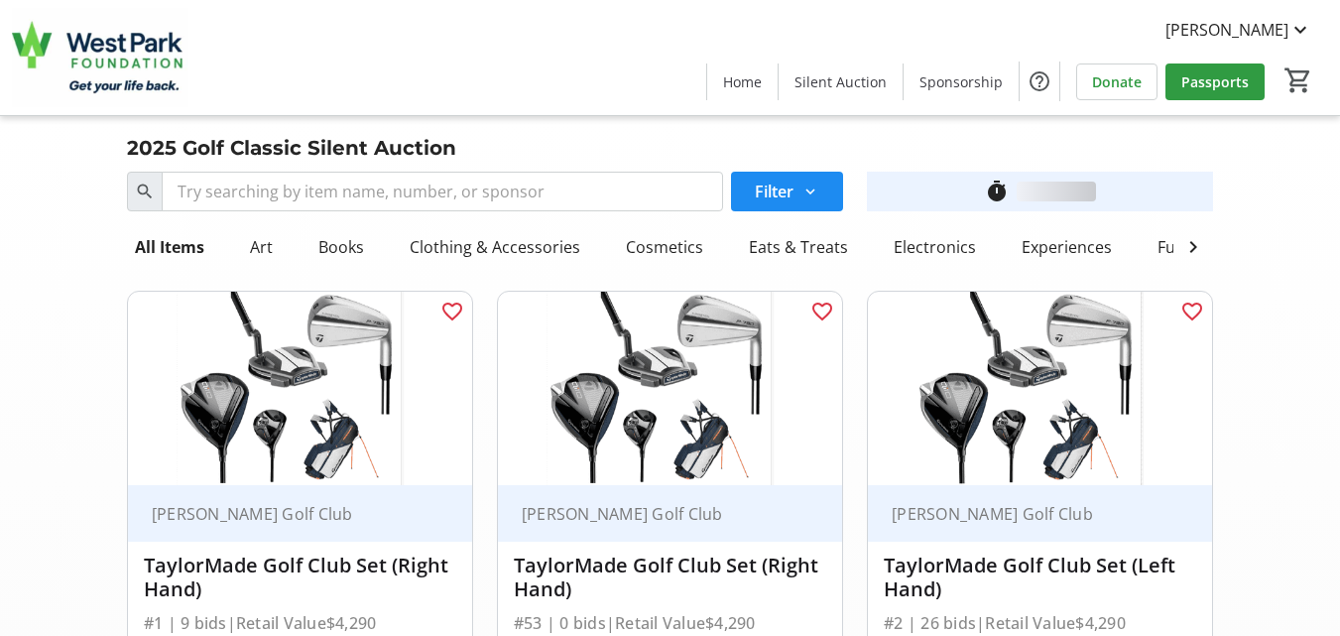
scroll to position [9399, 0]
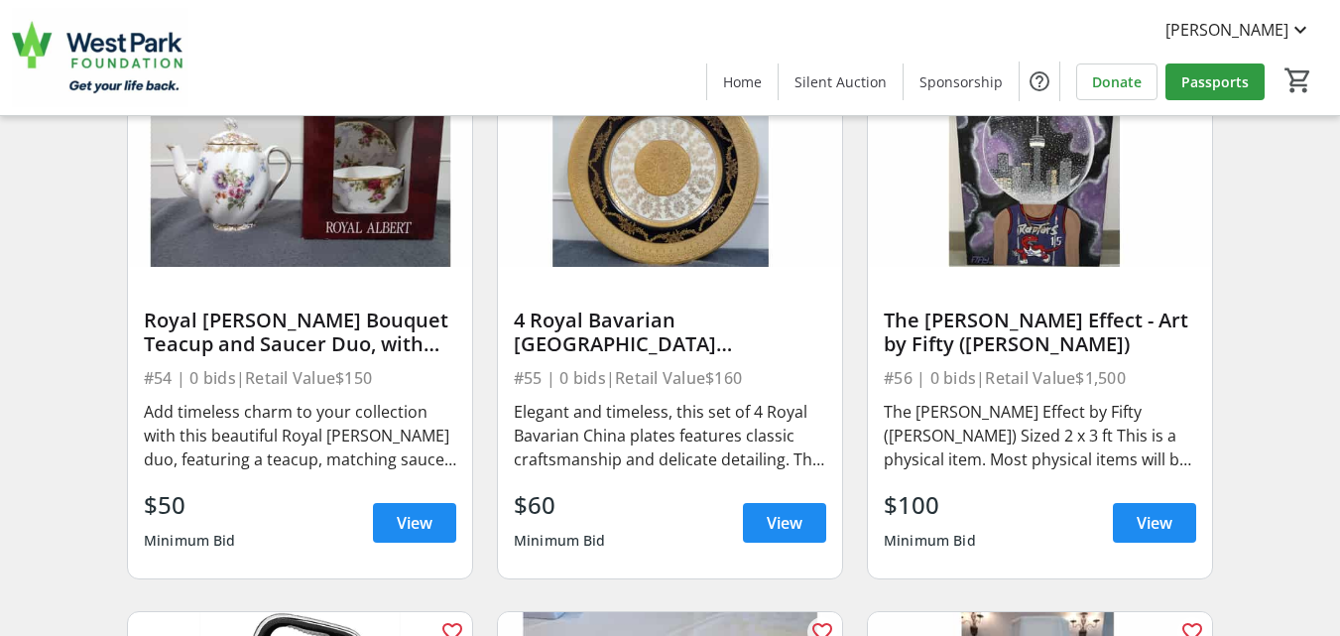
scroll to position [9910, 0]
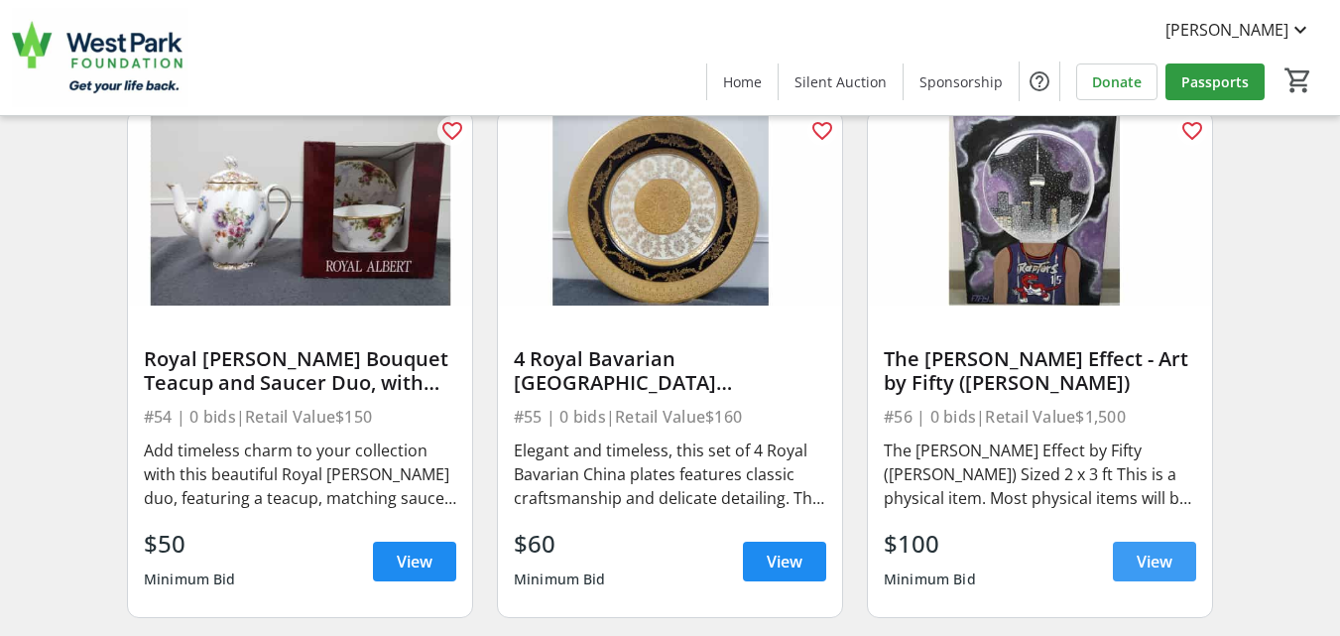
click at [1143, 573] on span "View" at bounding box center [1154, 561] width 36 height 24
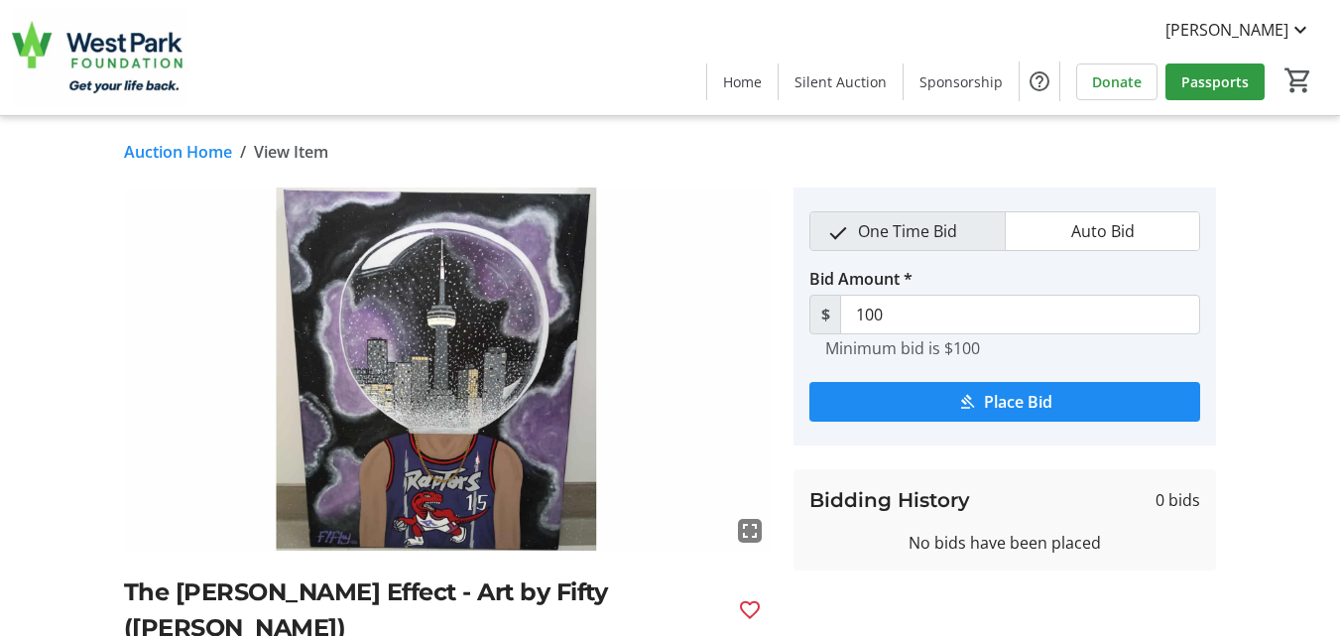
click at [194, 150] on link "Auction Home" at bounding box center [178, 152] width 108 height 24
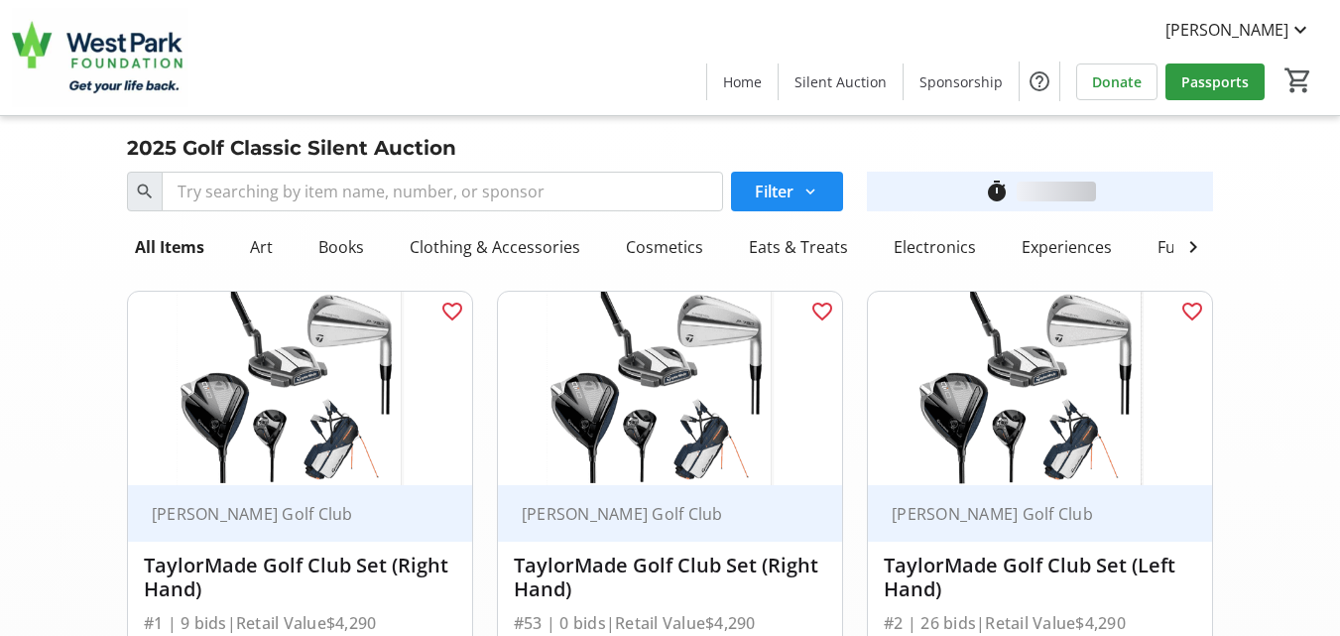
scroll to position [9910, 0]
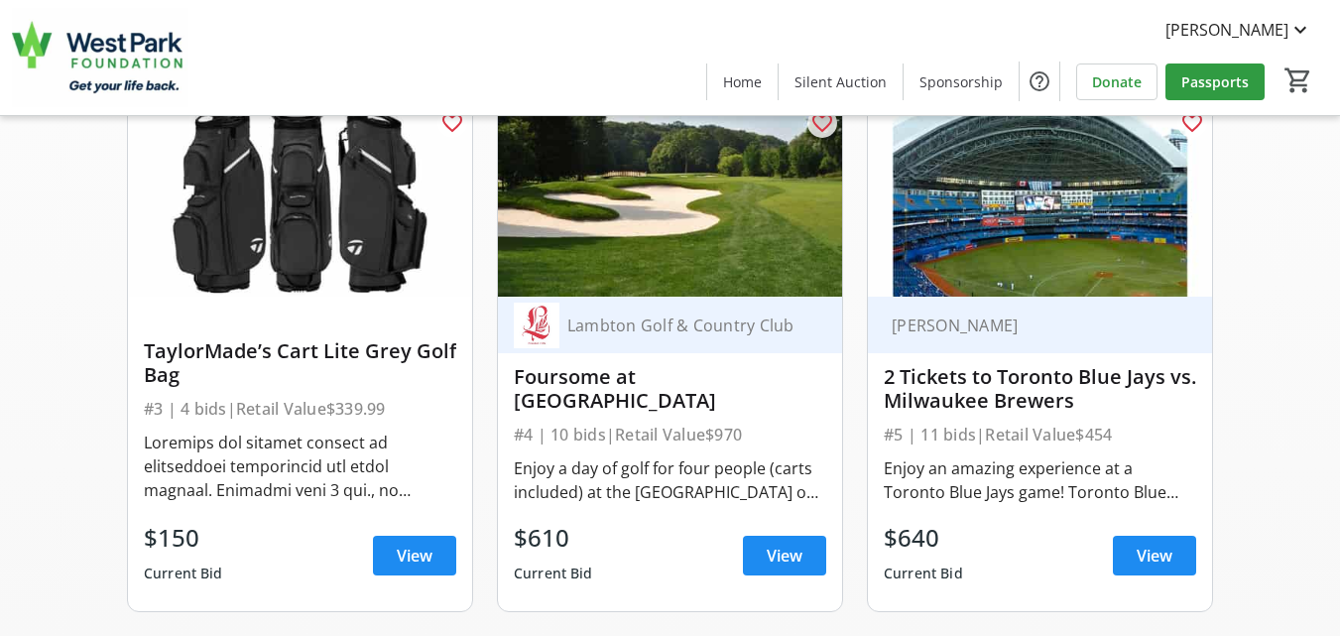
scroll to position [0, 0]
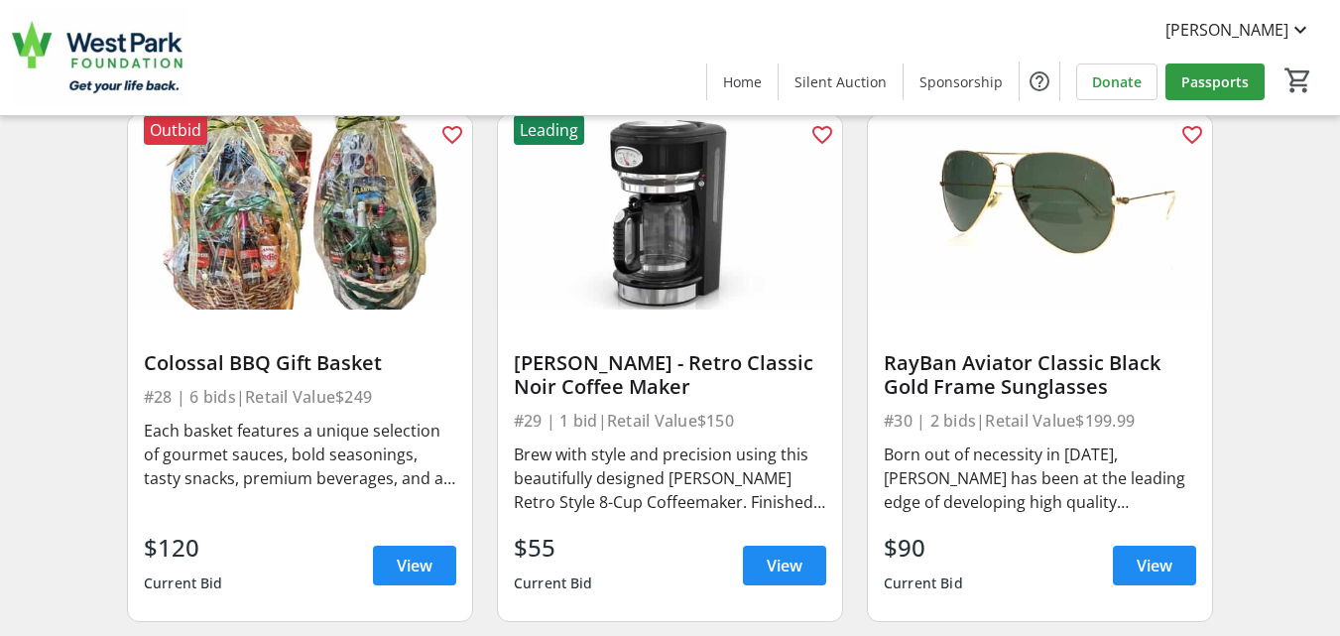
scroll to position [5592, 0]
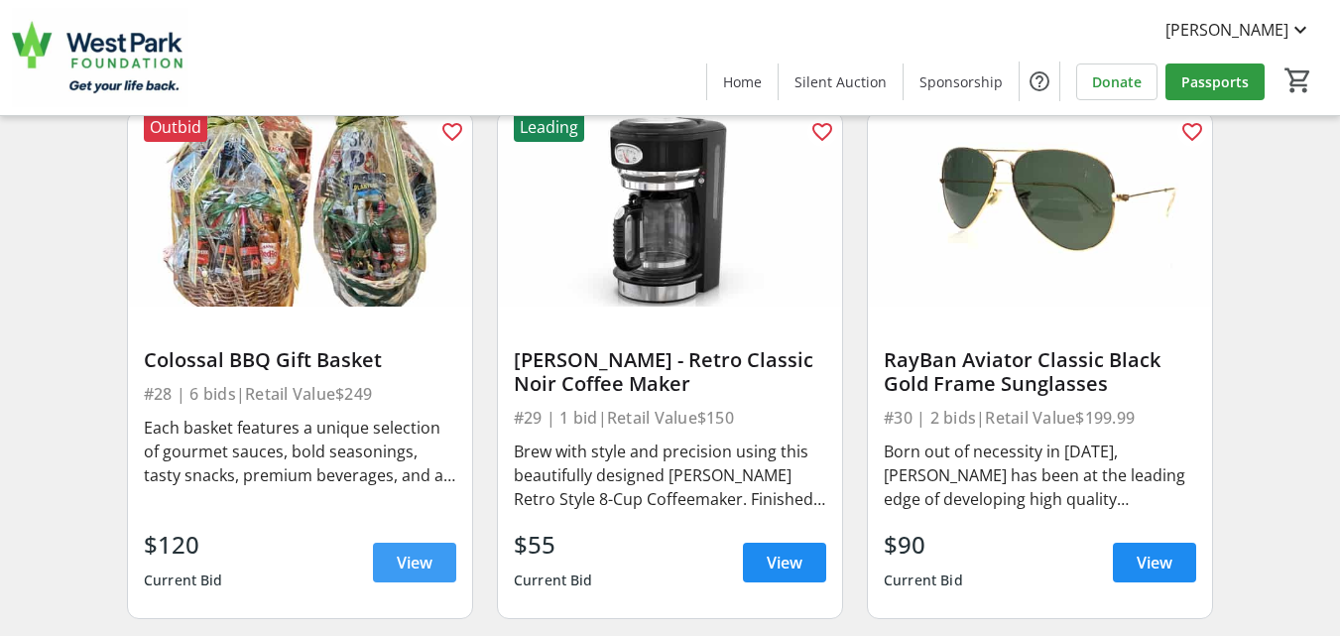
click at [416, 574] on span "View" at bounding box center [415, 562] width 36 height 24
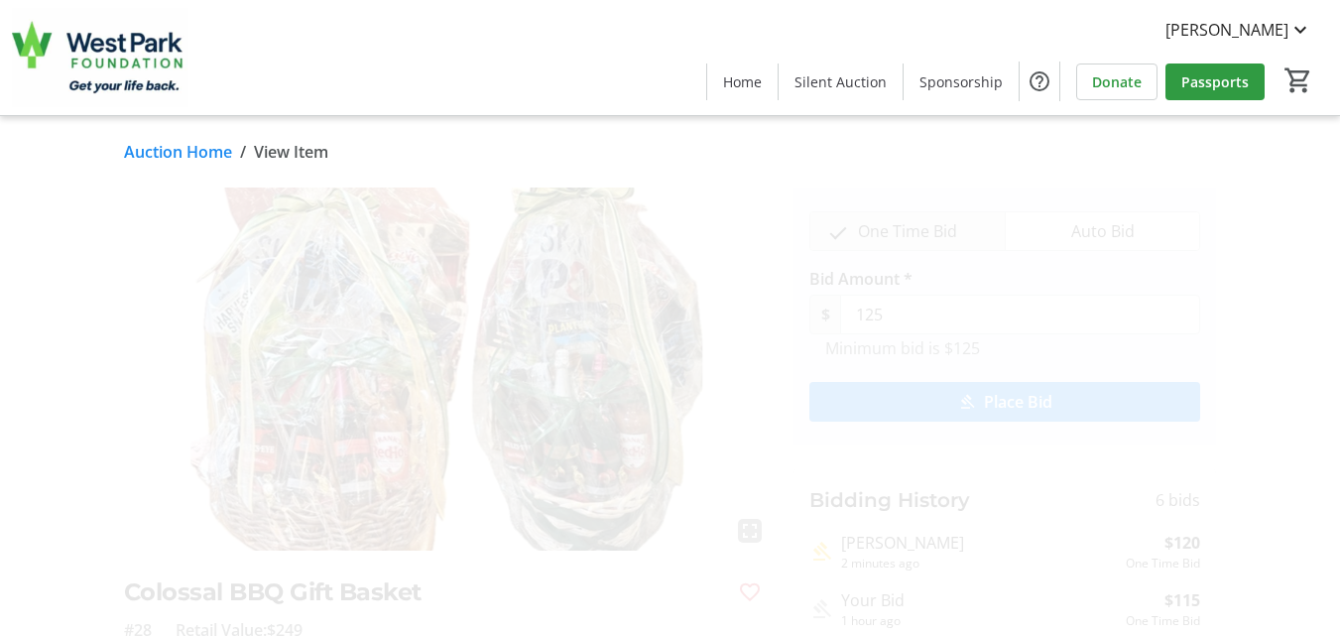
click at [1040, 401] on span "Place Bid" at bounding box center [1018, 402] width 68 height 24
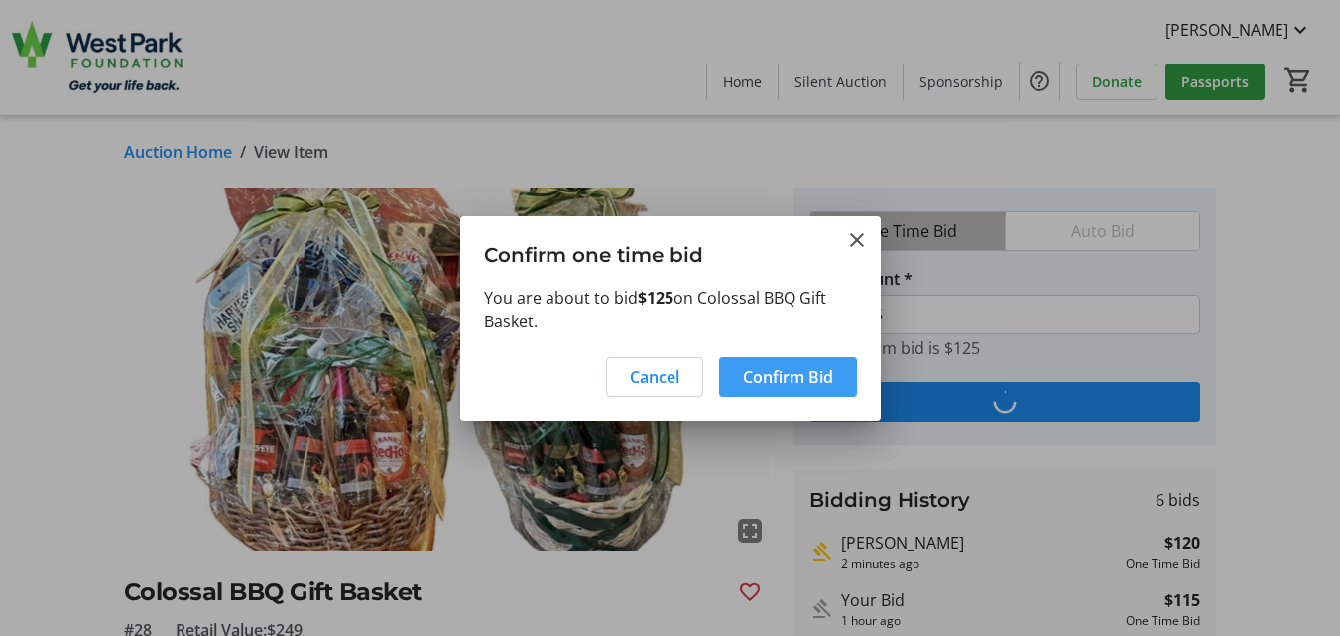
click at [775, 382] on span "Confirm Bid" at bounding box center [788, 377] width 90 height 24
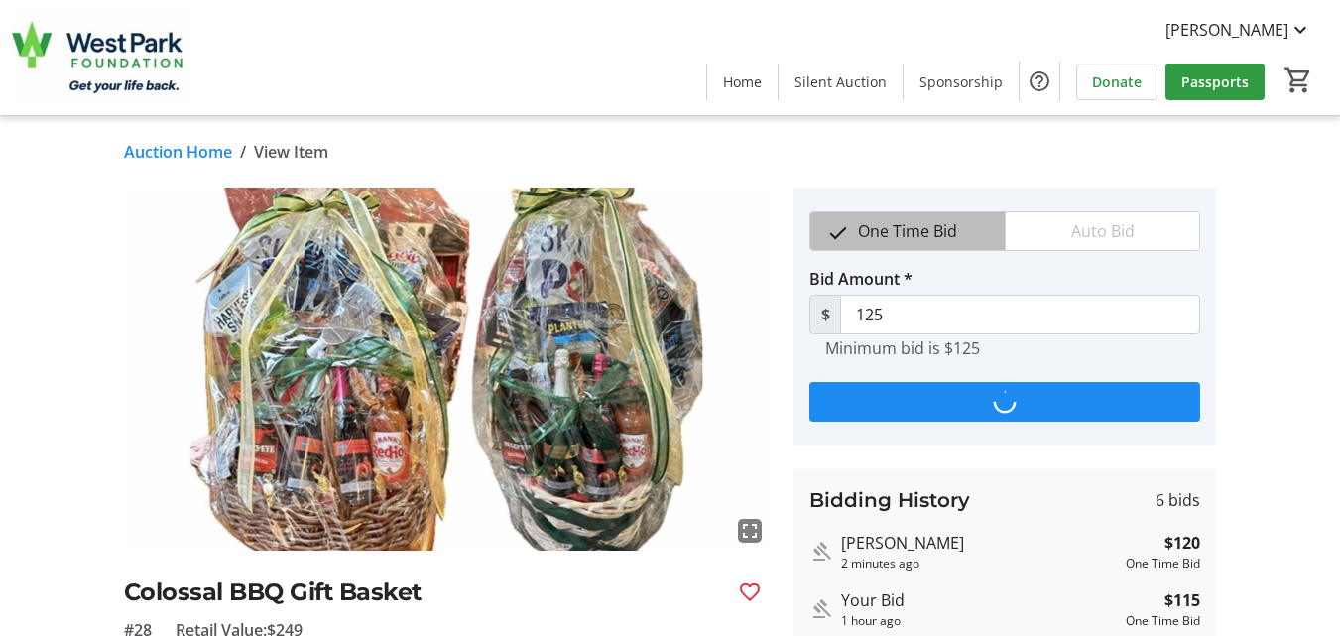
type input "130"
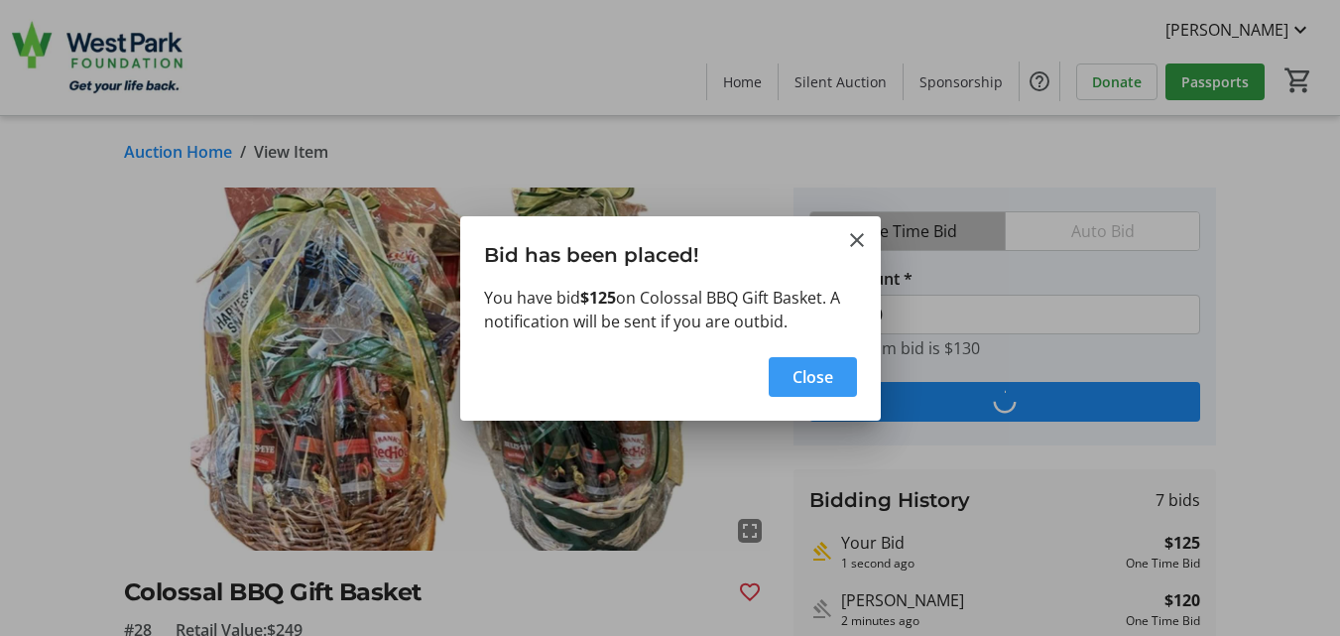
click at [797, 379] on span "Close" at bounding box center [812, 377] width 41 height 24
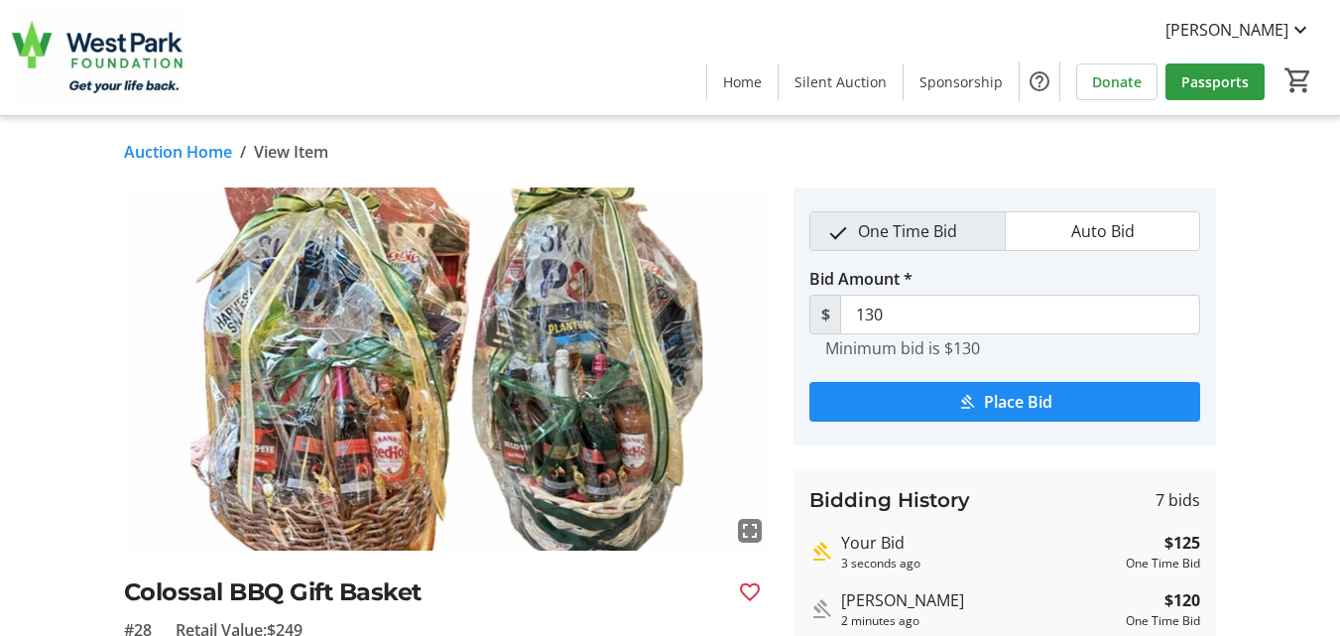
click at [138, 152] on link "Auction Home" at bounding box center [178, 152] width 108 height 24
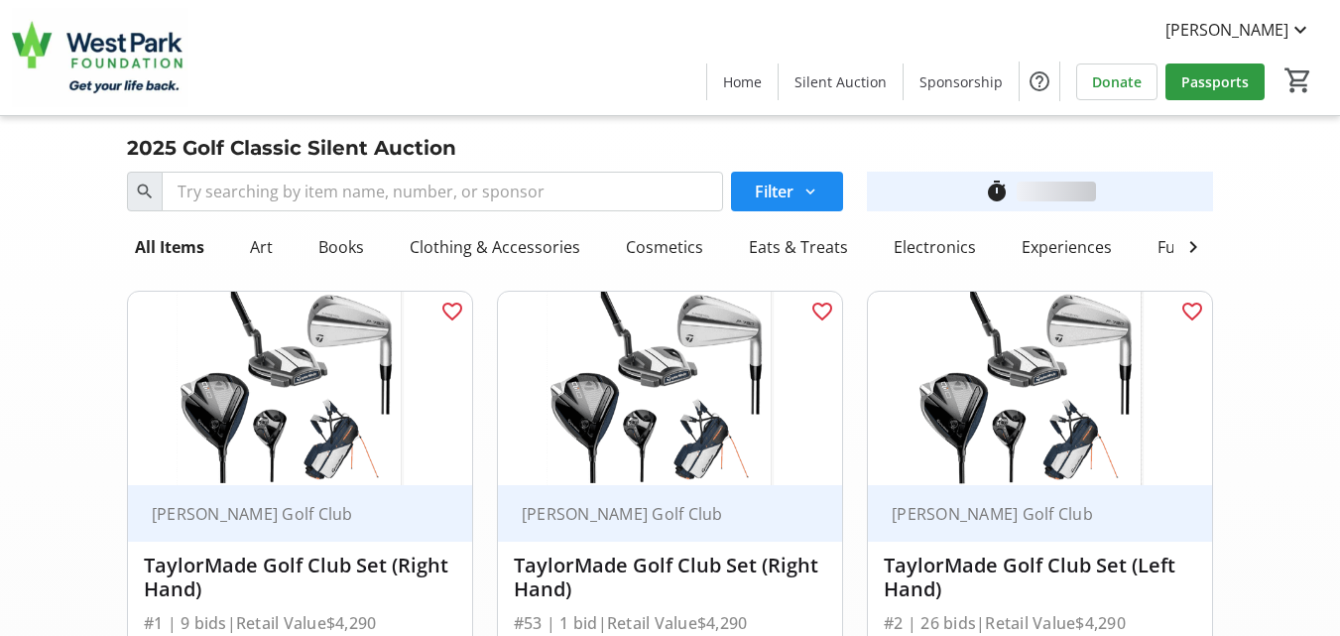
scroll to position [5592, 0]
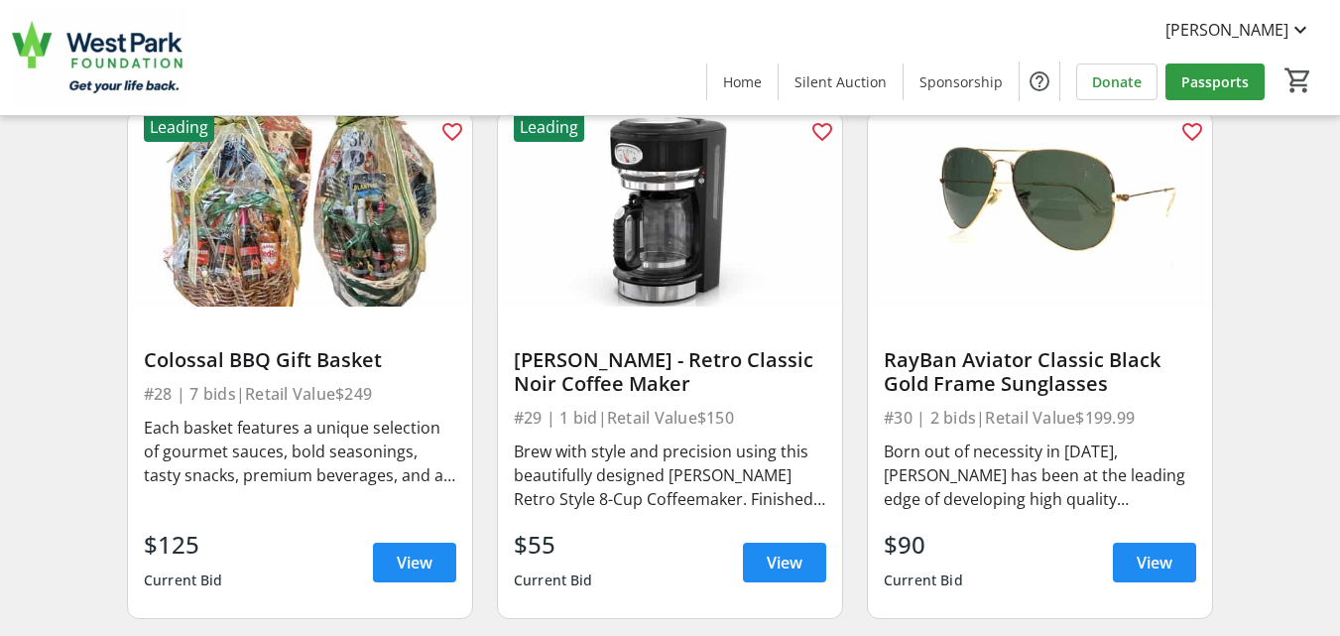
click at [9, 505] on div "Search Filter timer_outline Ends in 43m 45s All Items Art Books Clothing & Acce…" at bounding box center [670, 289] width 1332 height 11434
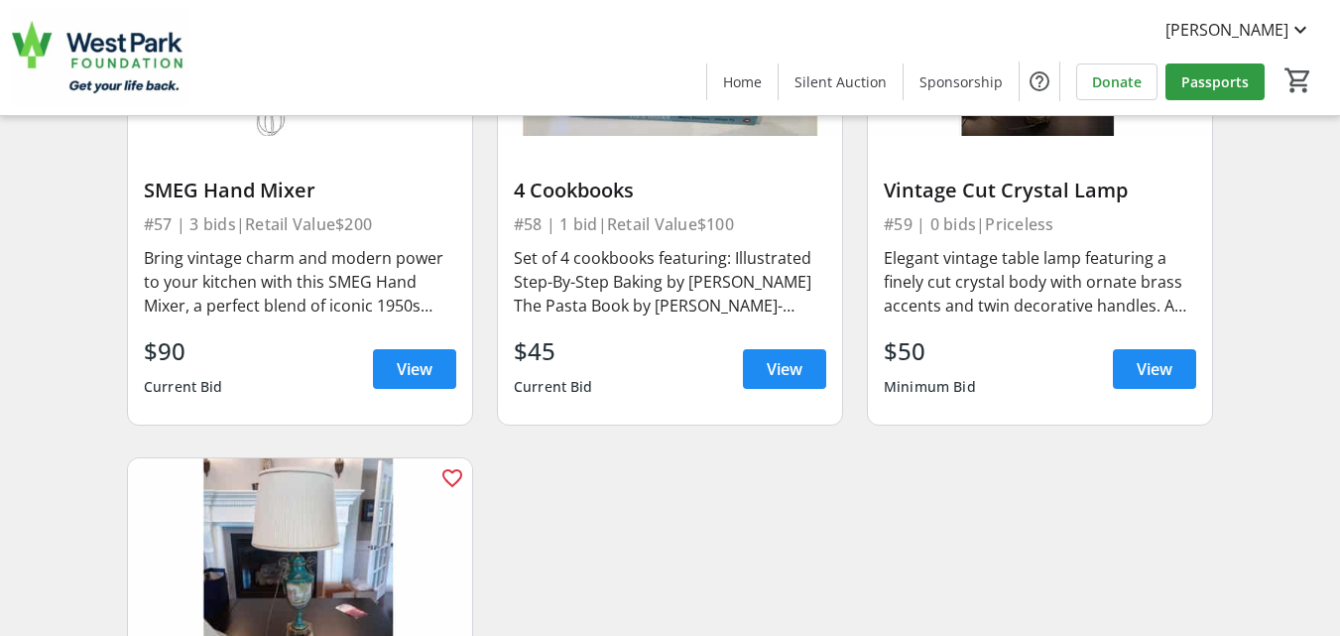
scroll to position [0, 0]
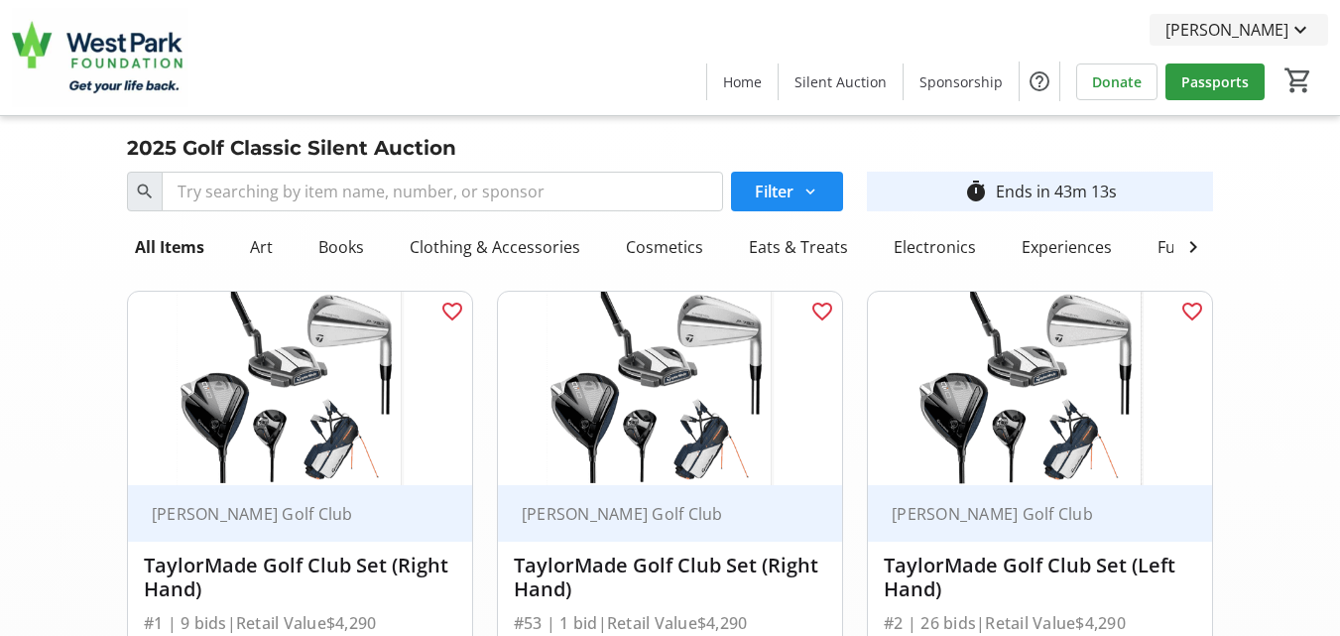
click at [1286, 33] on span "[PERSON_NAME]" at bounding box center [1226, 30] width 123 height 24
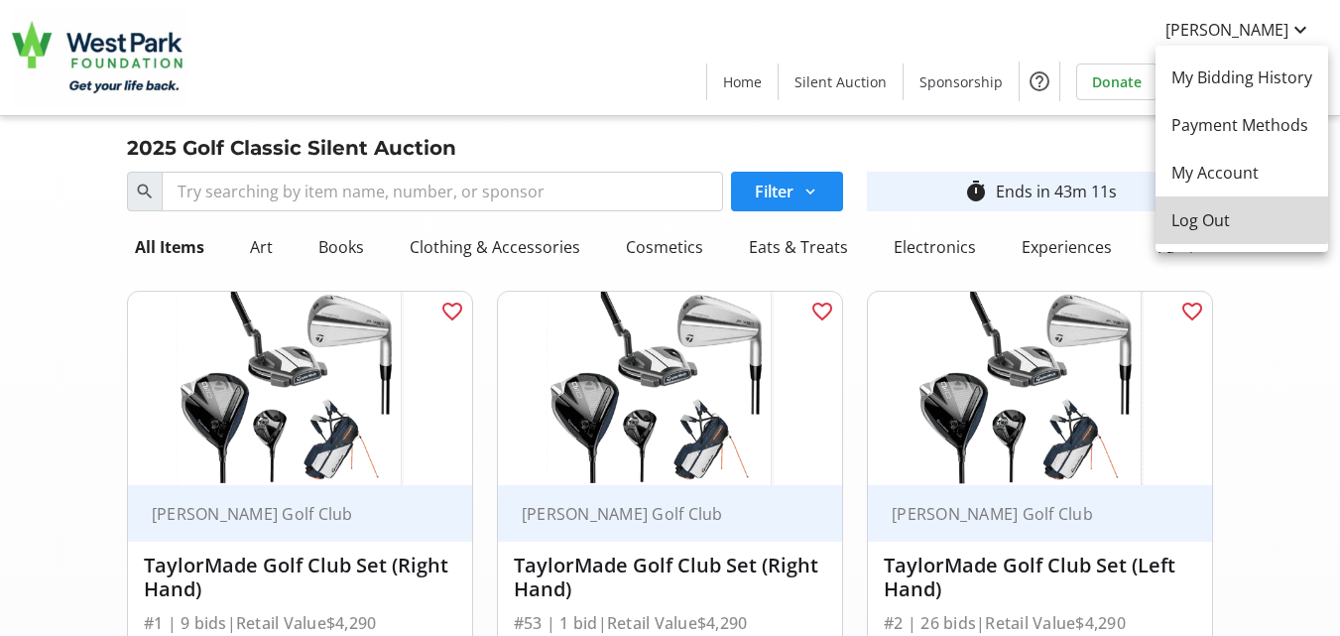
click at [1241, 214] on span "Log Out" at bounding box center [1241, 220] width 141 height 24
